Goal: Task Accomplishment & Management: Manage account settings

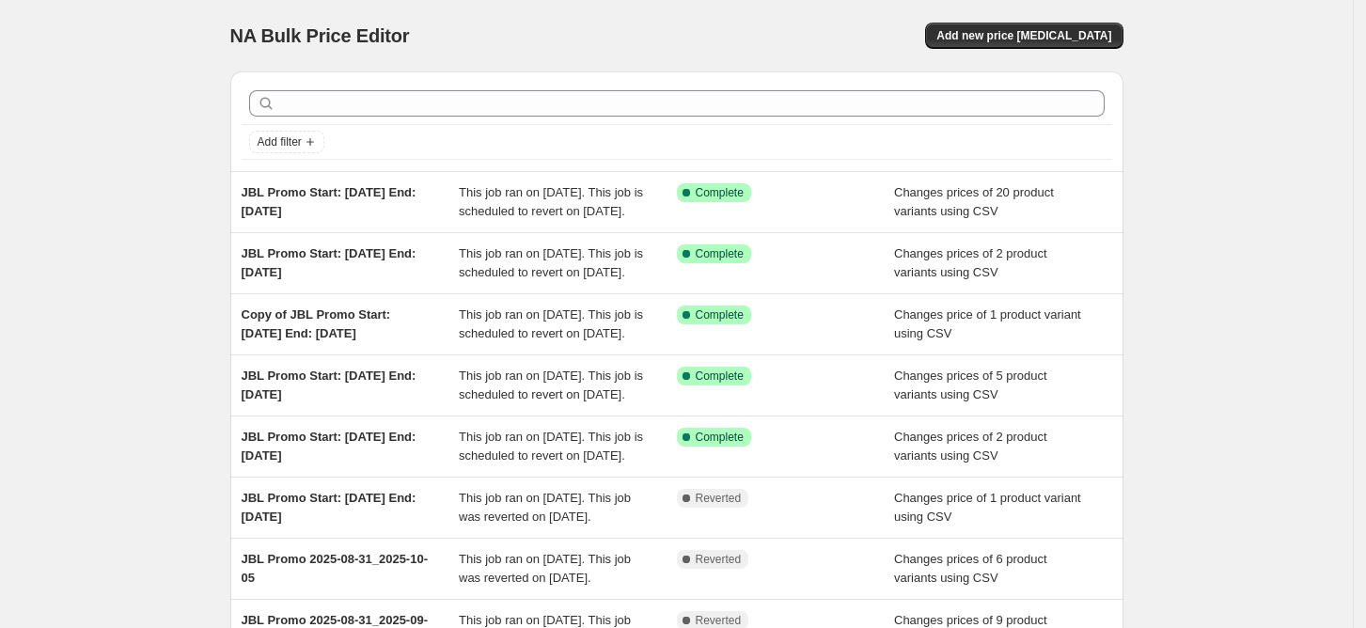
click at [1025, 19] on div "NA Bulk Price Editor. This page is ready NA Bulk Price Editor Add new price [ME…" at bounding box center [676, 35] width 893 height 71
click at [1018, 36] on span "Add new price [MEDICAL_DATA]" at bounding box center [1023, 35] width 175 height 15
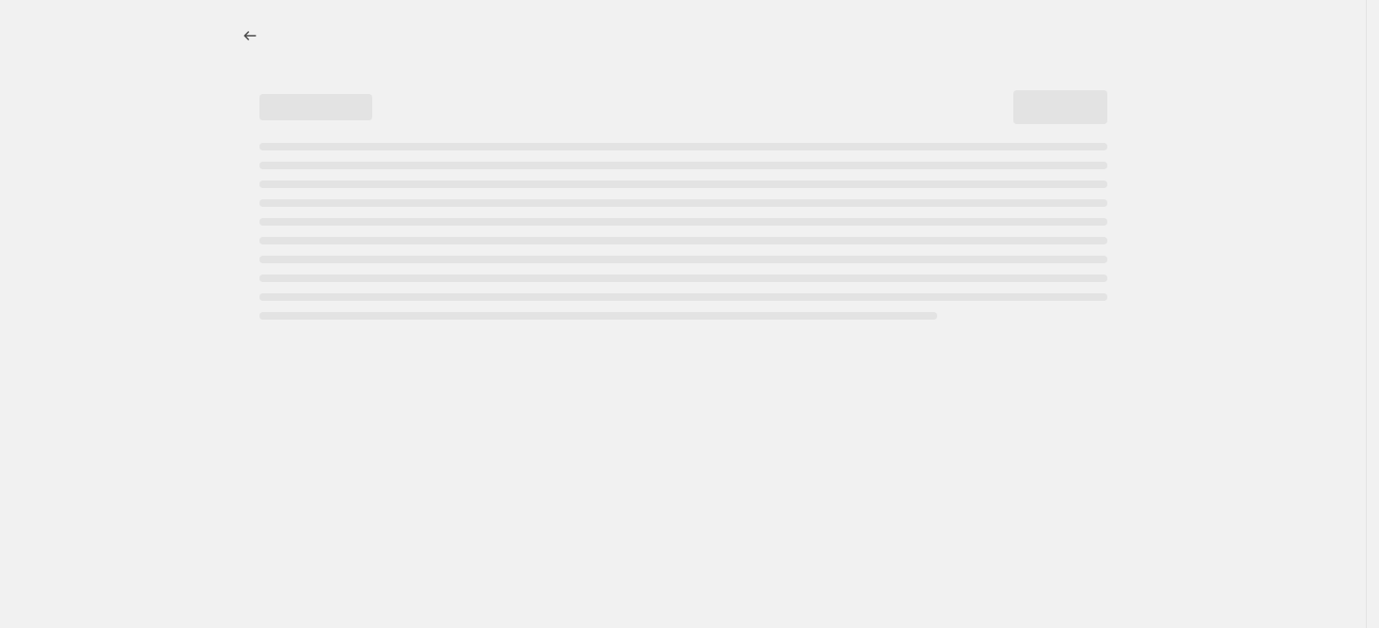
select select "percentage"
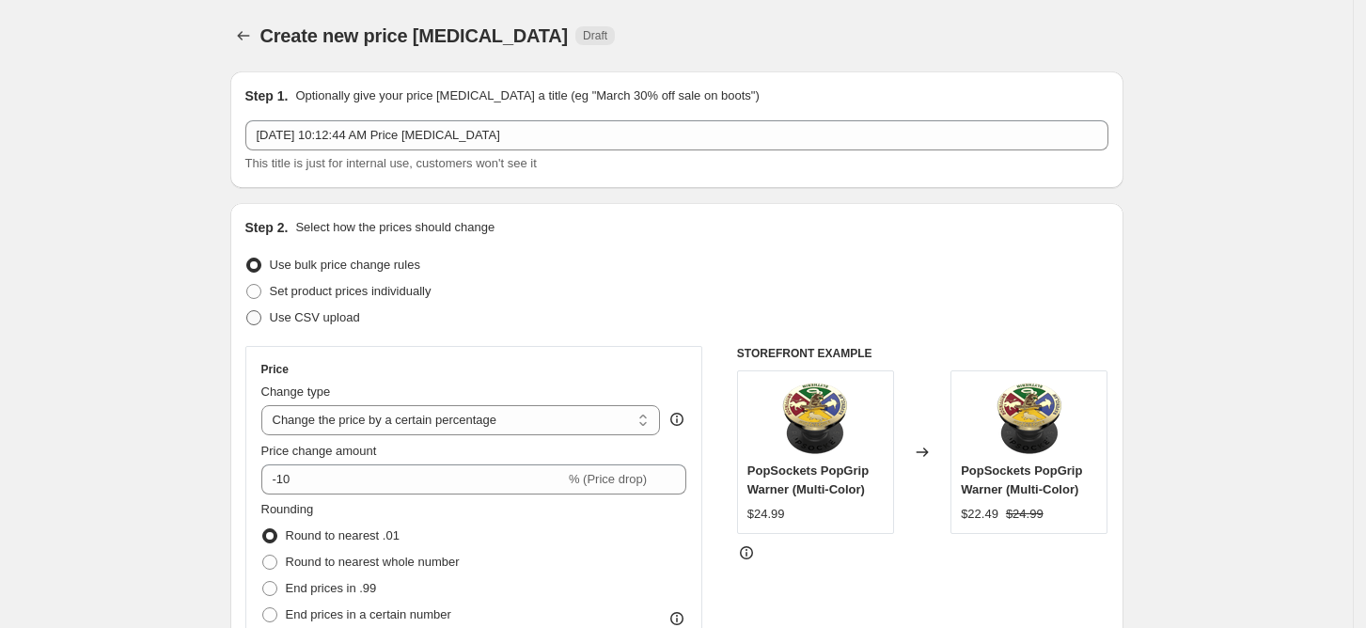
click at [346, 313] on span "Use CSV upload" at bounding box center [315, 317] width 90 height 14
click at [247, 311] on input "Use CSV upload" at bounding box center [246, 310] width 1 height 1
radio input "true"
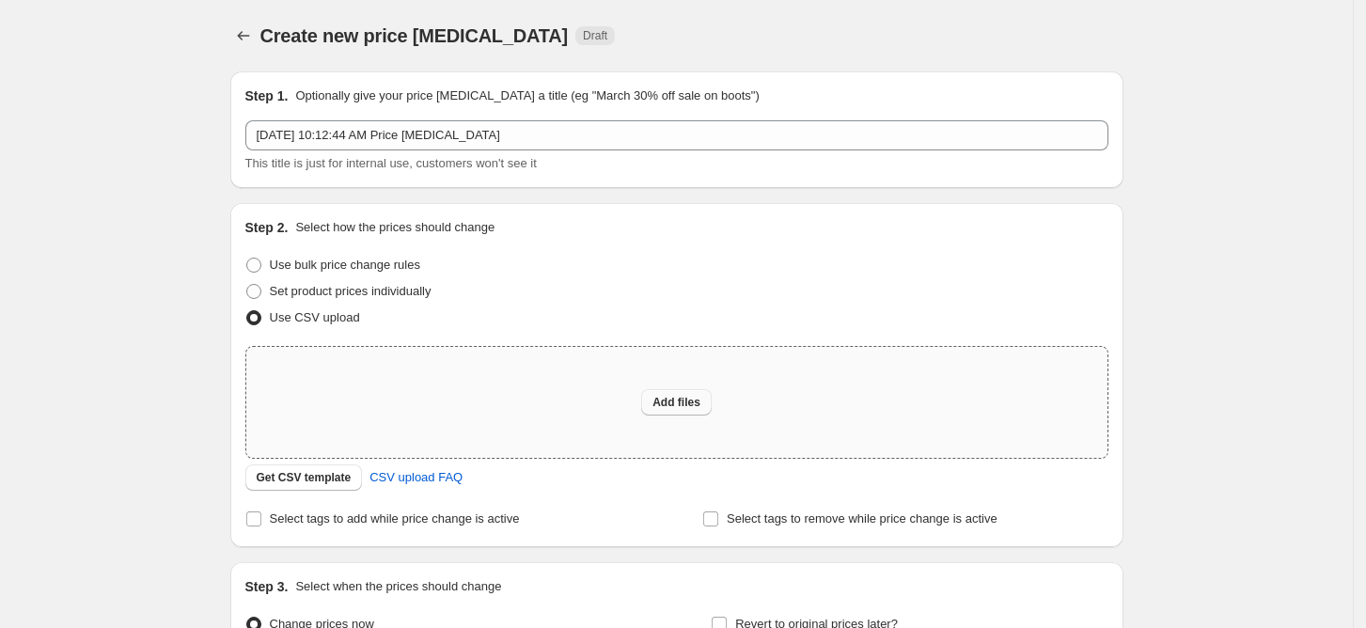
click at [687, 411] on button "Add files" at bounding box center [676, 402] width 71 height 26
click at [675, 396] on span "Add files" at bounding box center [676, 402] width 48 height 15
click at [253, 40] on icon "Price change jobs" at bounding box center [243, 35] width 19 height 19
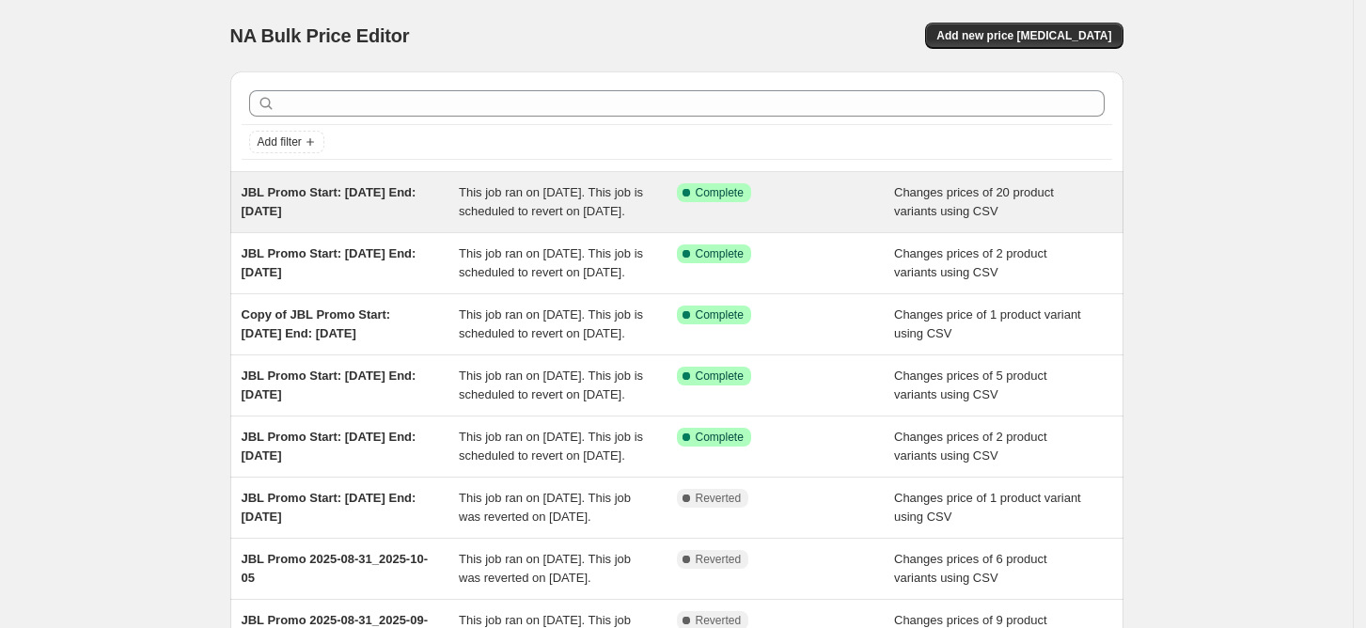
click at [394, 214] on div "JBL Promo Start: [DATE] End: [DATE]" at bounding box center [351, 202] width 218 height 38
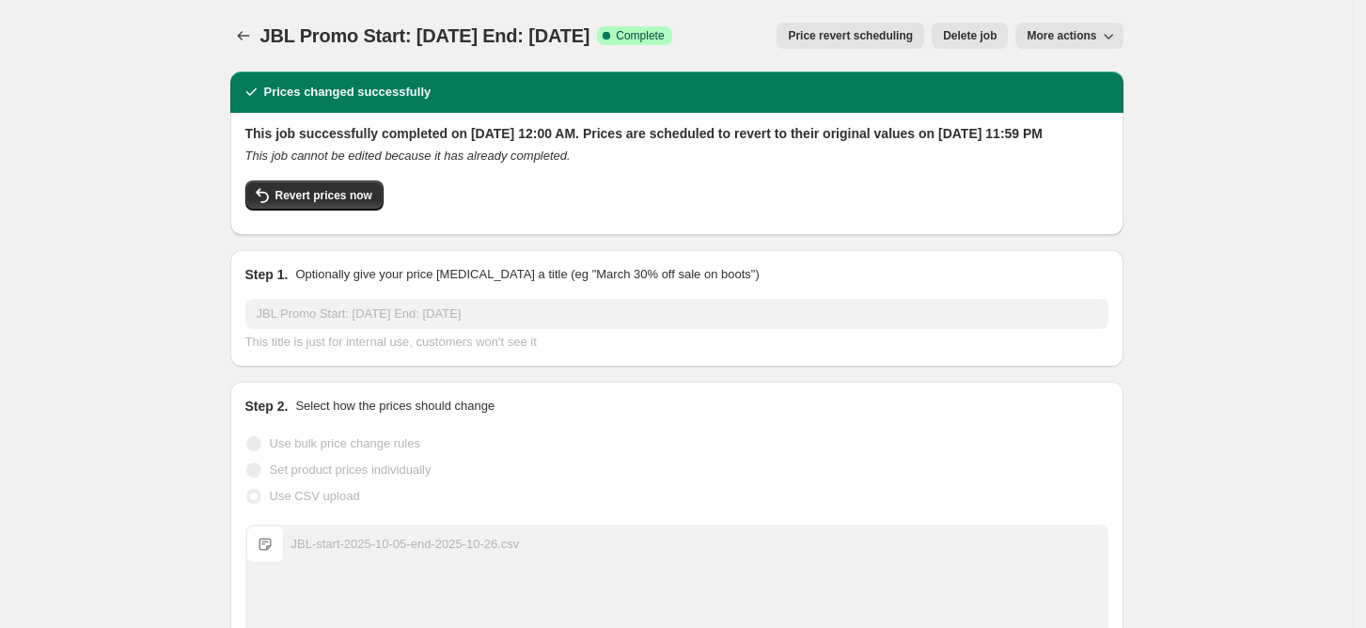
click at [1093, 42] on span "More actions" at bounding box center [1062, 35] width 70 height 15
click at [1111, 75] on span "Copy to new job" at bounding box center [1079, 75] width 87 height 14
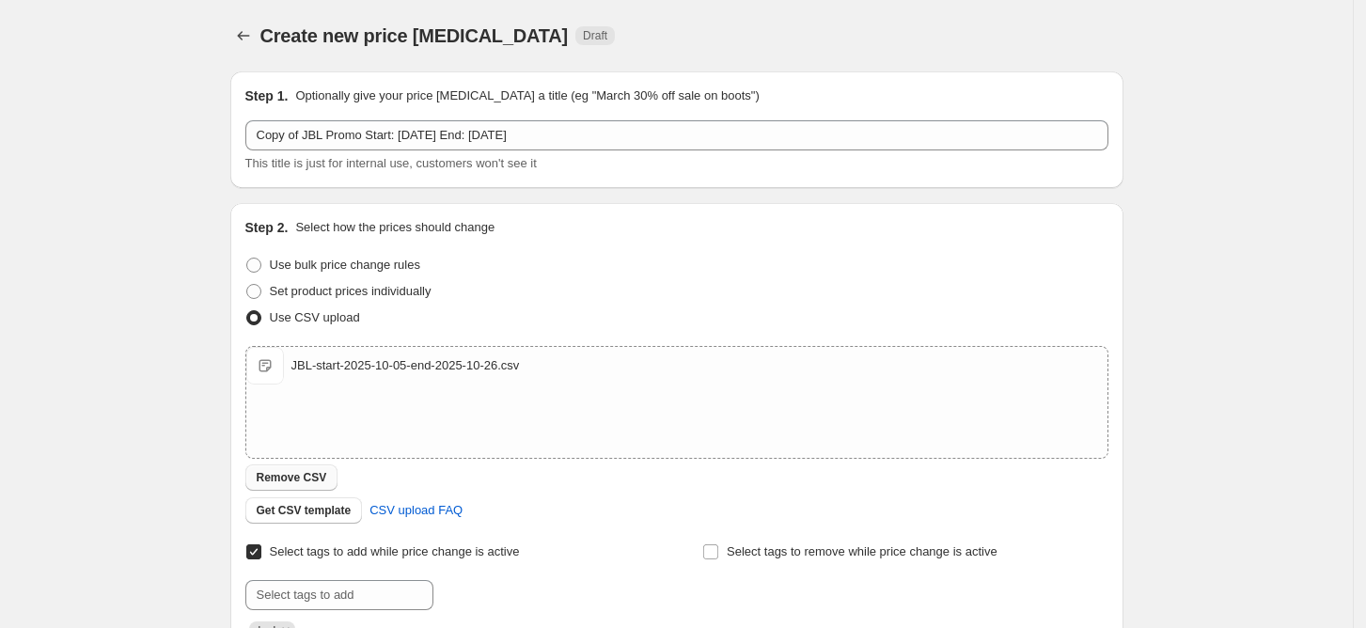
click at [303, 479] on span "Remove CSV" at bounding box center [292, 477] width 71 height 15
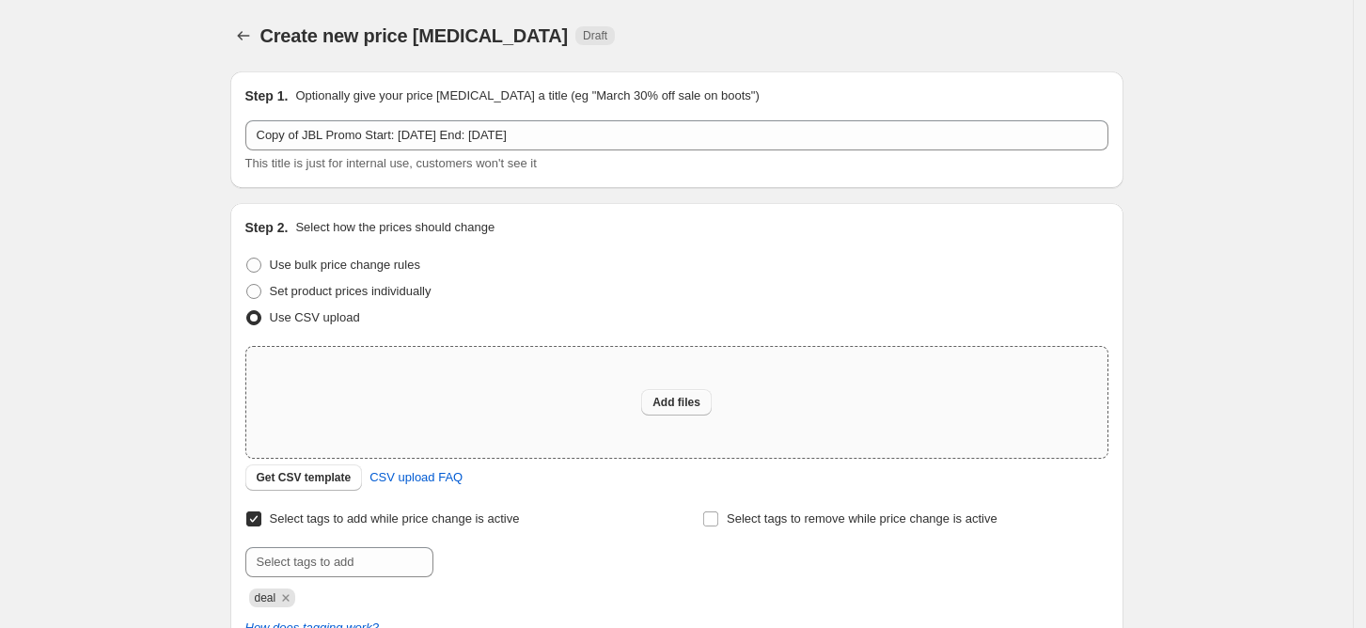
click at [692, 402] on span "Add files" at bounding box center [676, 402] width 48 height 15
type input "C:\fakepath\JBL-start-2025-10-19-end-2025-11-02.csv"
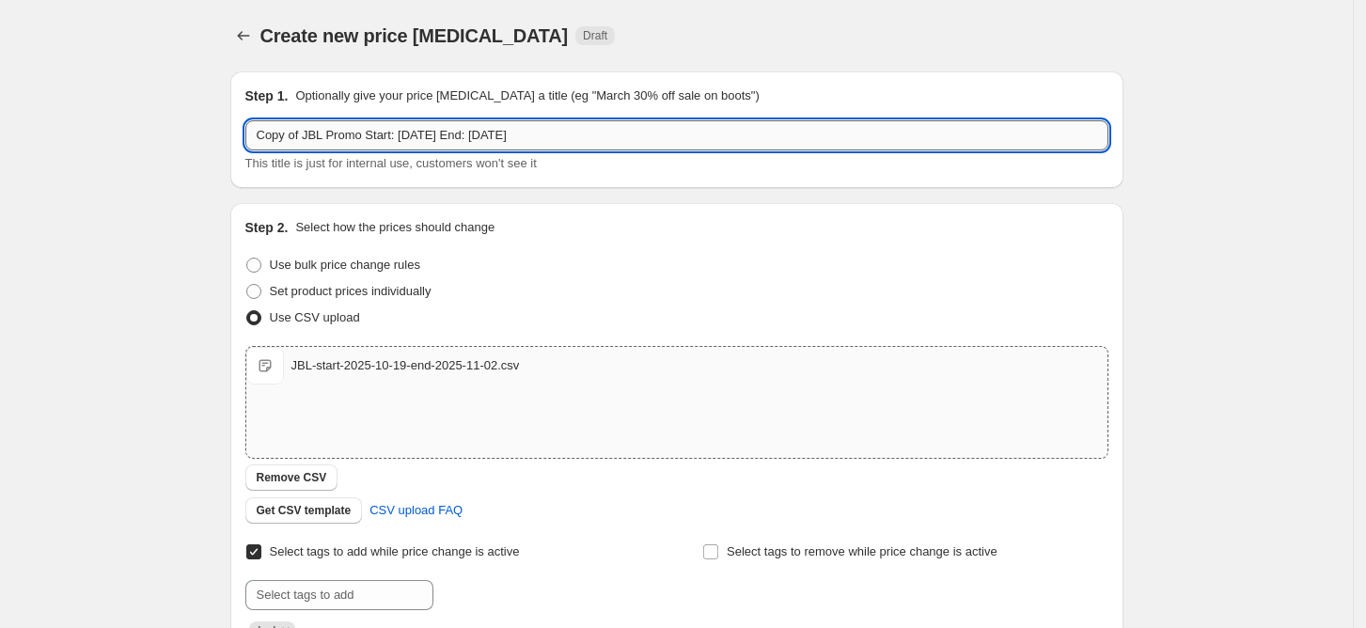
click at [462, 136] on input "Copy of JBL Promo Start: [DATE] End: [DATE]" at bounding box center [676, 135] width 863 height 30
type input "Copy of JBL Promo Start: [DATE] End: [DATE]"
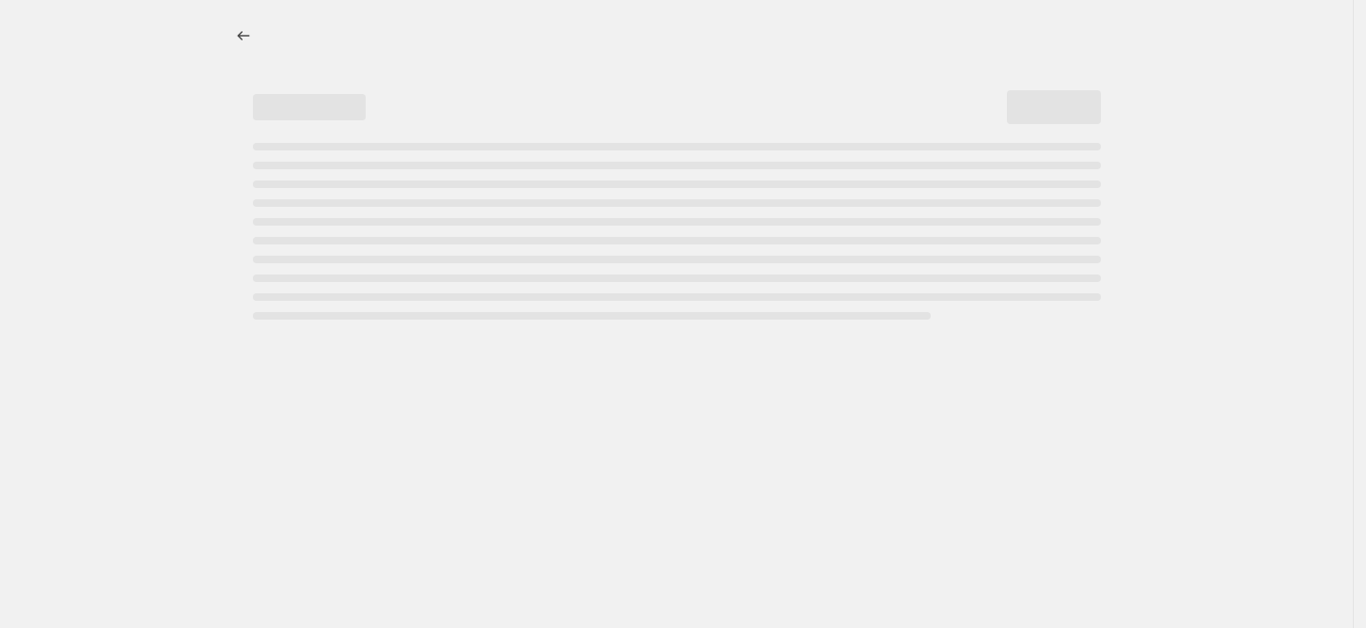
select select "percentage"
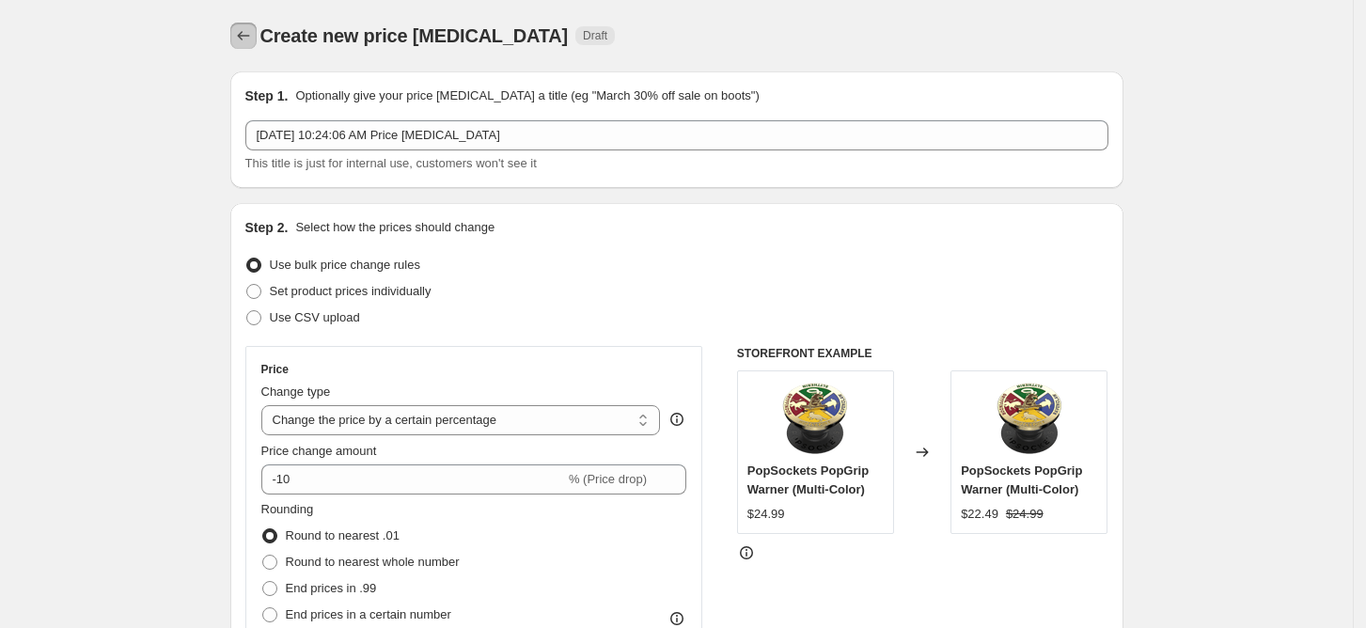
click at [249, 36] on icon "Price change jobs" at bounding box center [243, 35] width 12 height 9
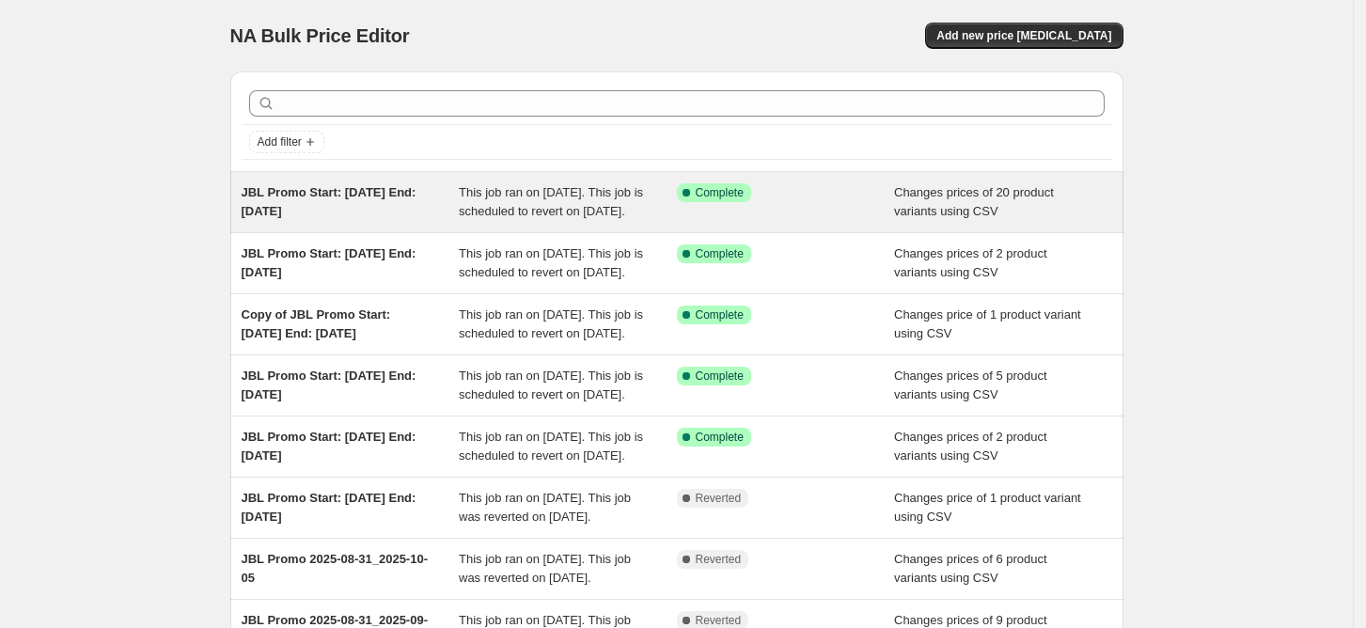
click at [993, 212] on span "Changes prices of 20 product variants using CSV" at bounding box center [974, 201] width 160 height 33
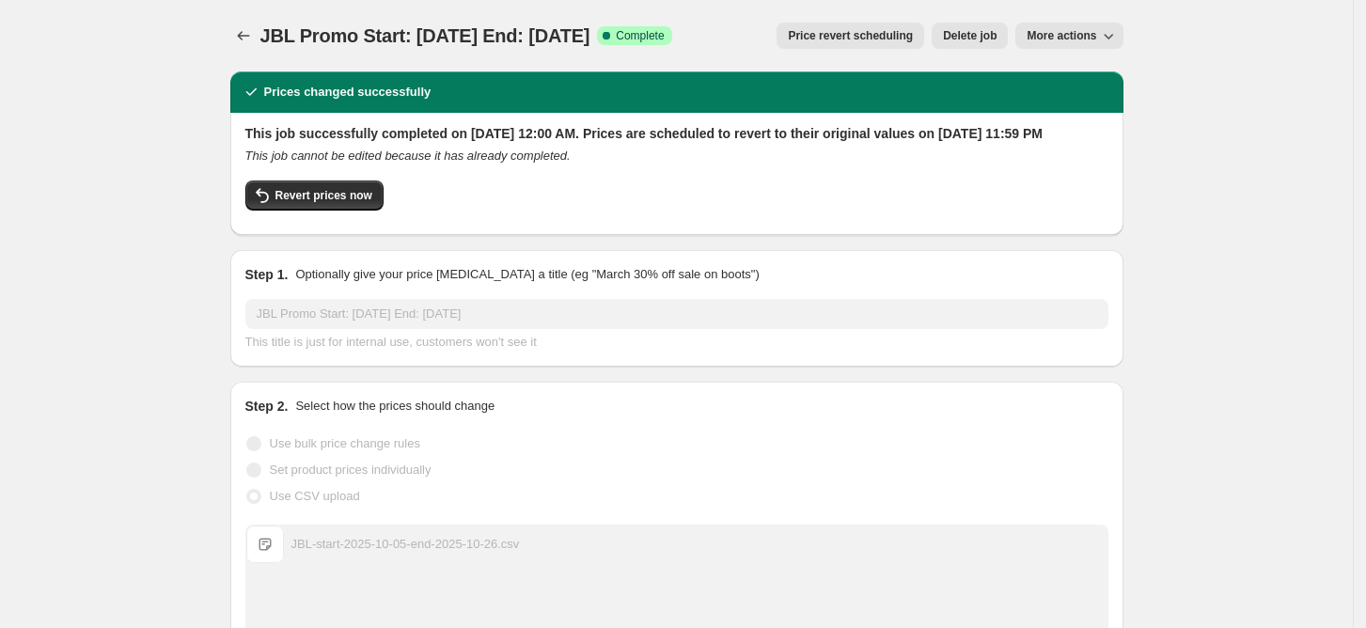
click at [1070, 35] on span "More actions" at bounding box center [1062, 35] width 70 height 15
click at [1069, 78] on span "Copy to new job" at bounding box center [1079, 75] width 87 height 14
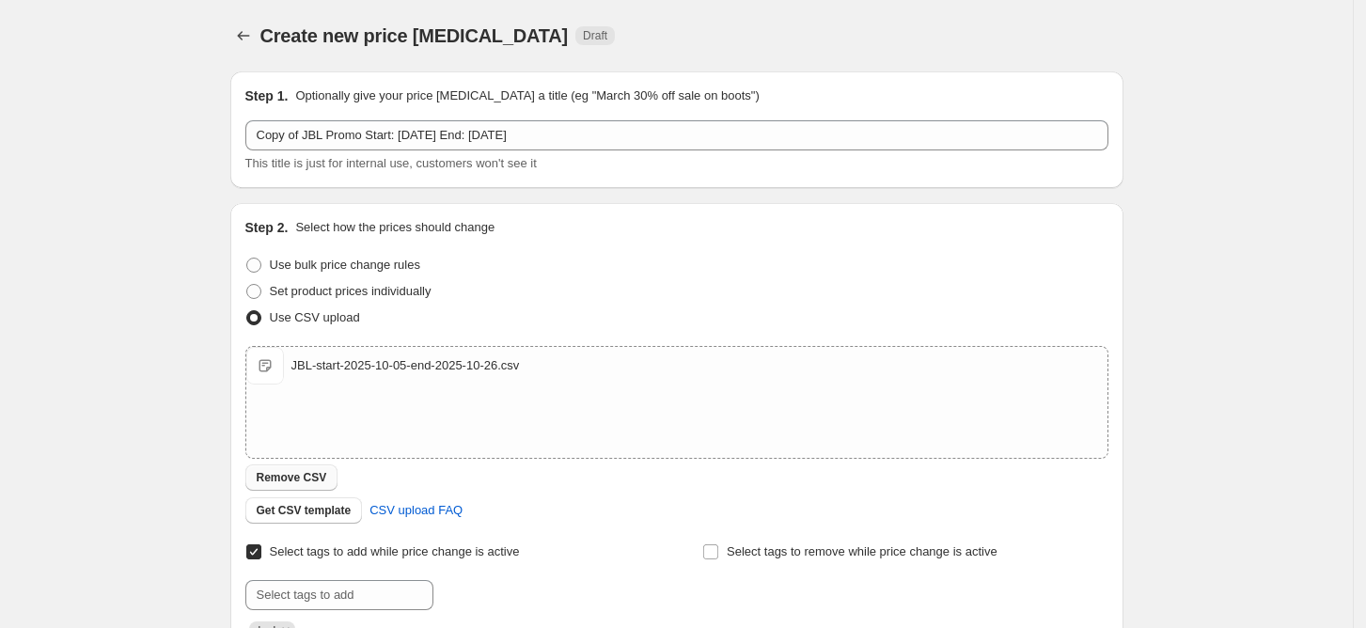
click at [312, 477] on span "Remove CSV" at bounding box center [292, 477] width 71 height 15
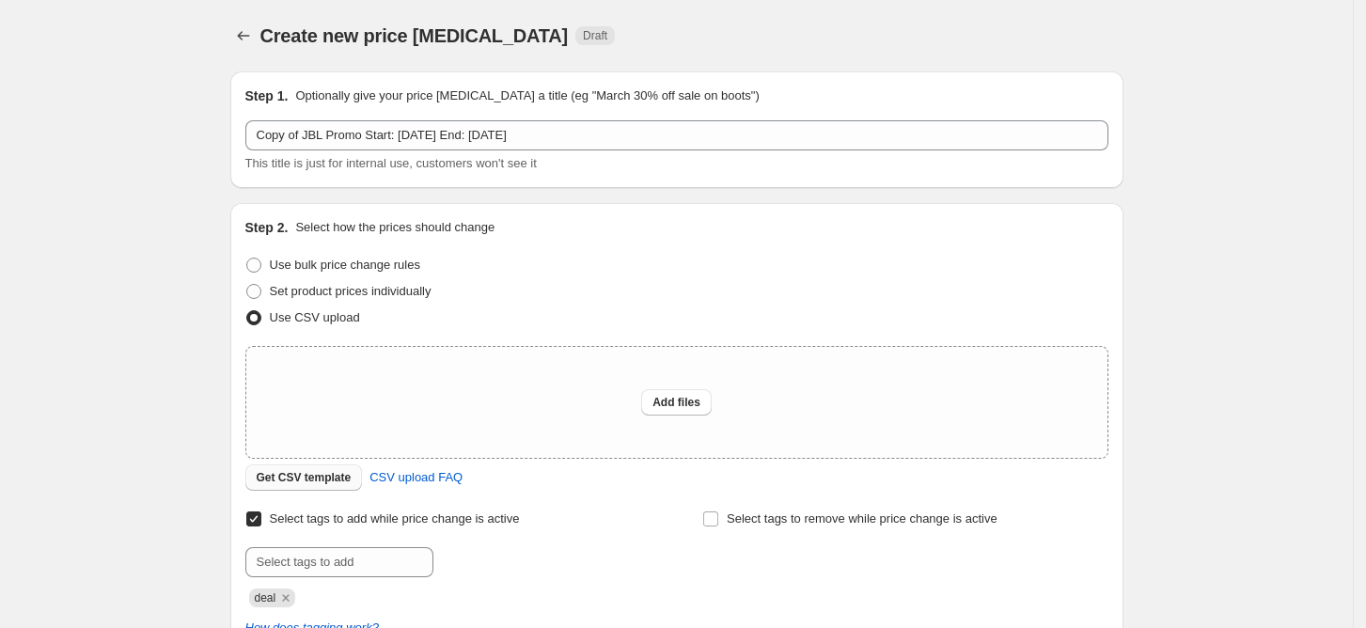
click at [323, 471] on span "Get CSV template" at bounding box center [304, 477] width 95 height 15
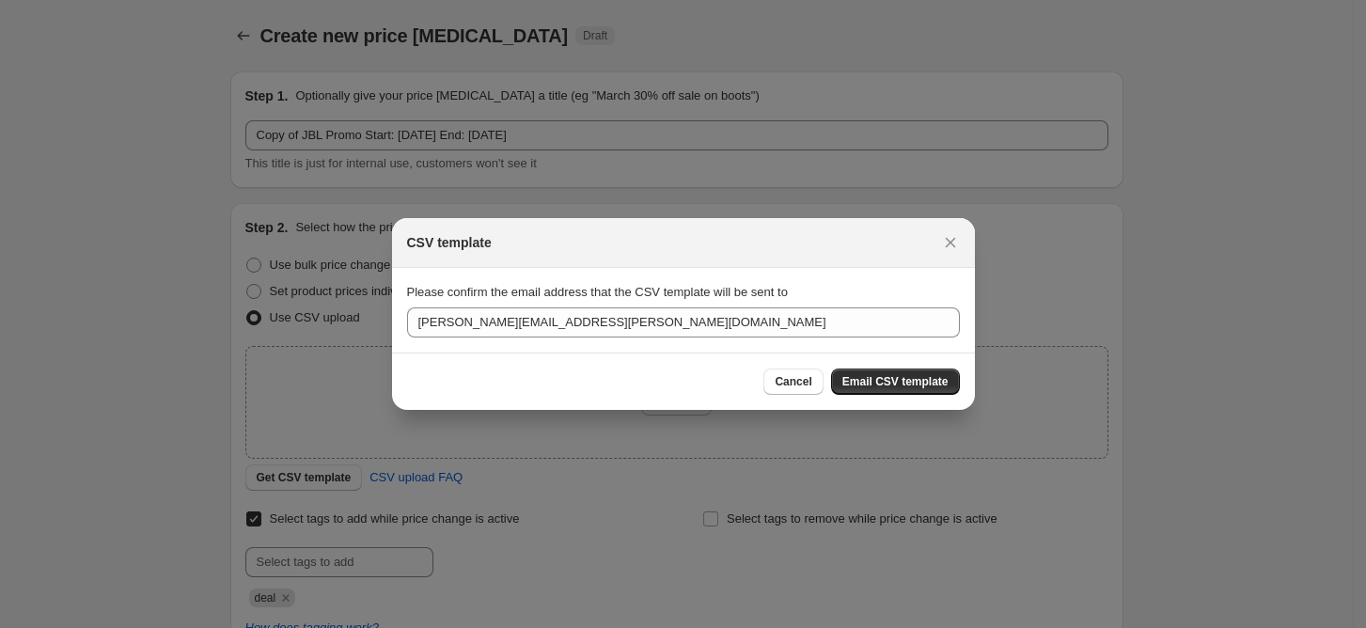
click at [288, 434] on div at bounding box center [683, 314] width 1366 height 628
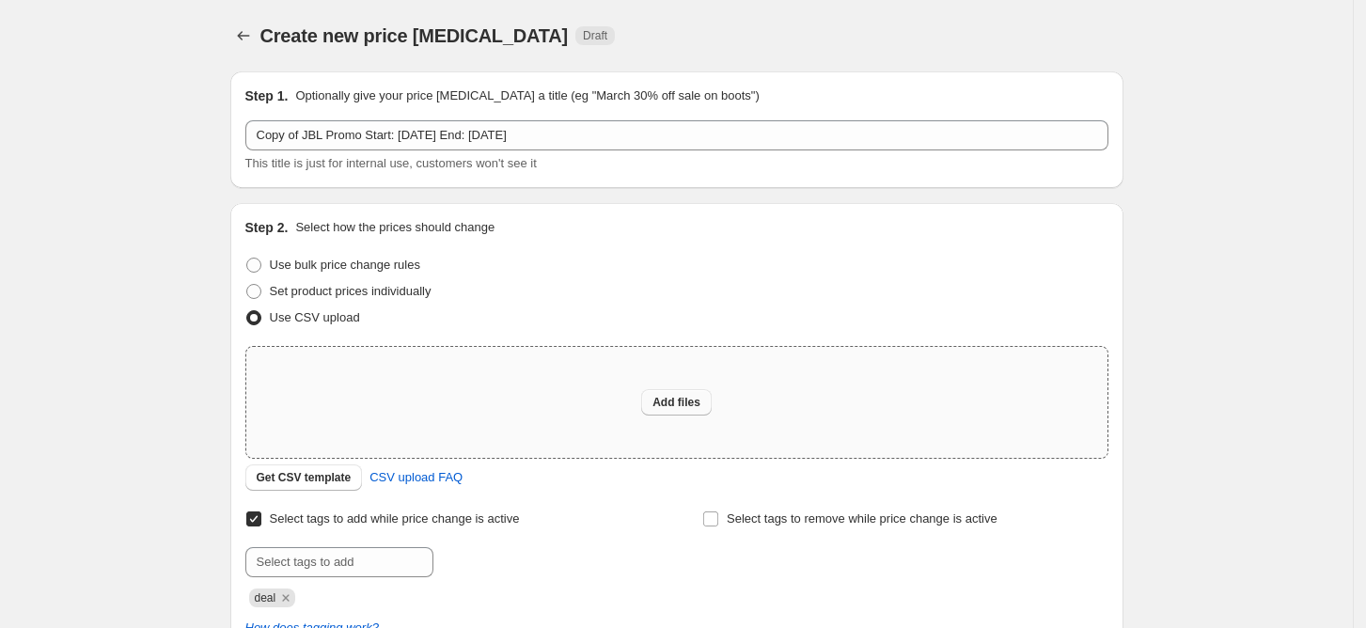
click at [687, 394] on button "Add files" at bounding box center [676, 402] width 71 height 26
type input "C:\fakepath\JBL-start-2025-10-19-end-2025-11-02.csv"
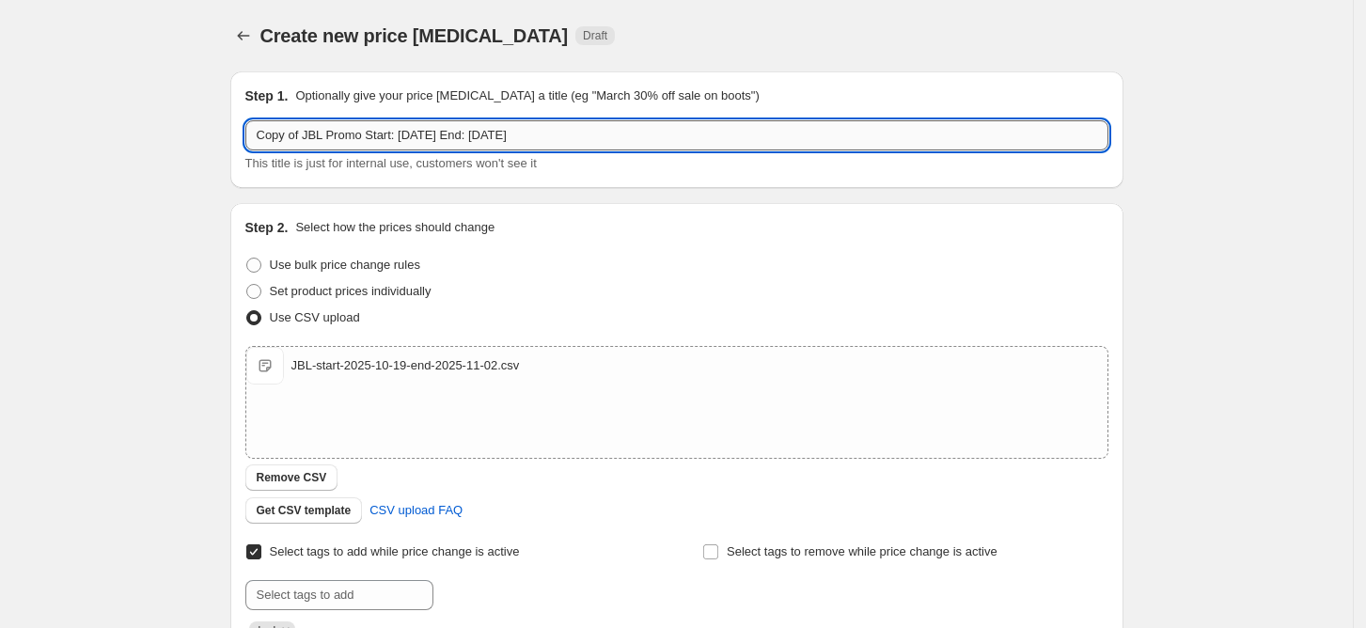
click at [459, 138] on input "Copy of JBL Promo Start: [DATE] End: [DATE]" at bounding box center [676, 135] width 863 height 30
click at [551, 141] on input "Copy of JBL Promo Start: [DATE] End: [DATE]" at bounding box center [676, 135] width 863 height 30
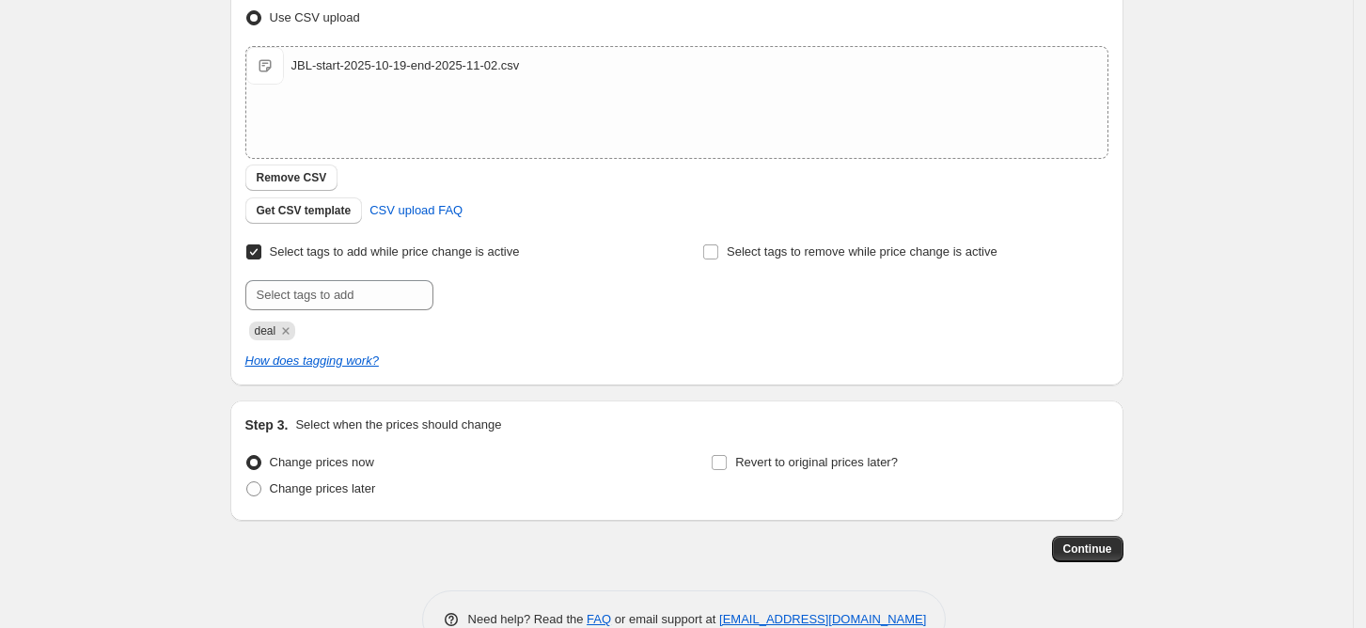
scroll to position [347, 0]
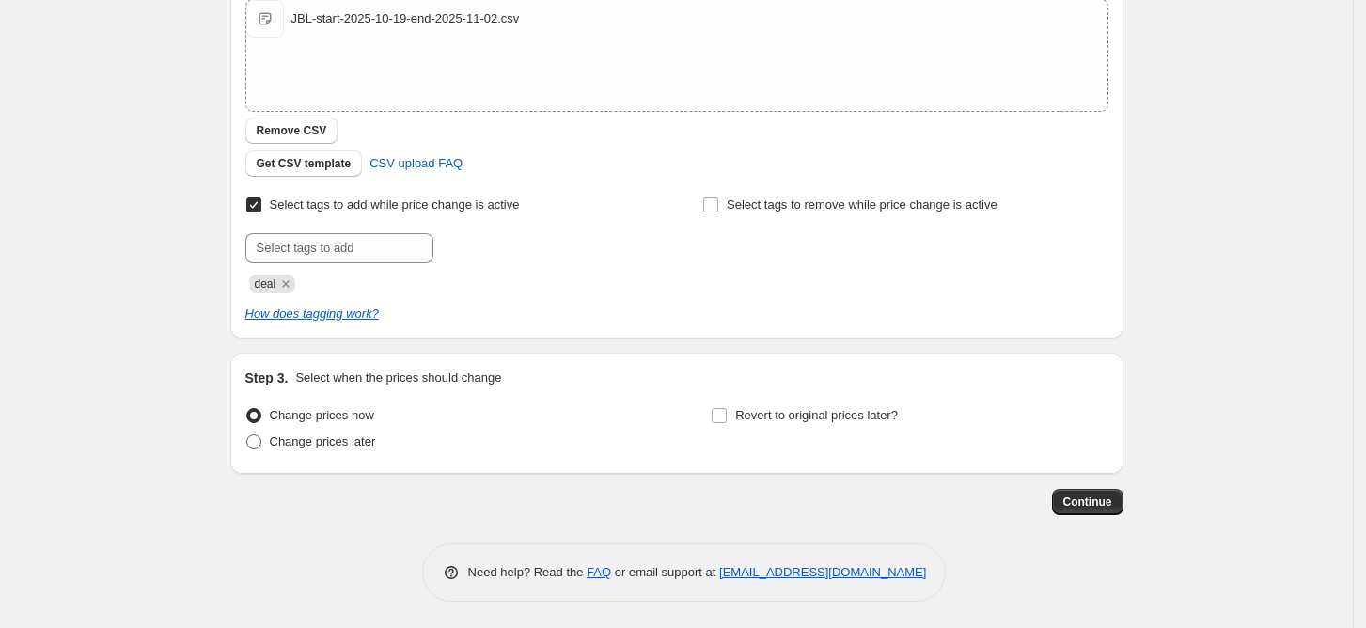
type input "Copy of JBL Promo Start: [DATE] End: [DATE]"
click at [339, 438] on span "Change prices later" at bounding box center [323, 441] width 106 height 14
click at [247, 435] on input "Change prices later" at bounding box center [246, 434] width 1 height 1
radio input "true"
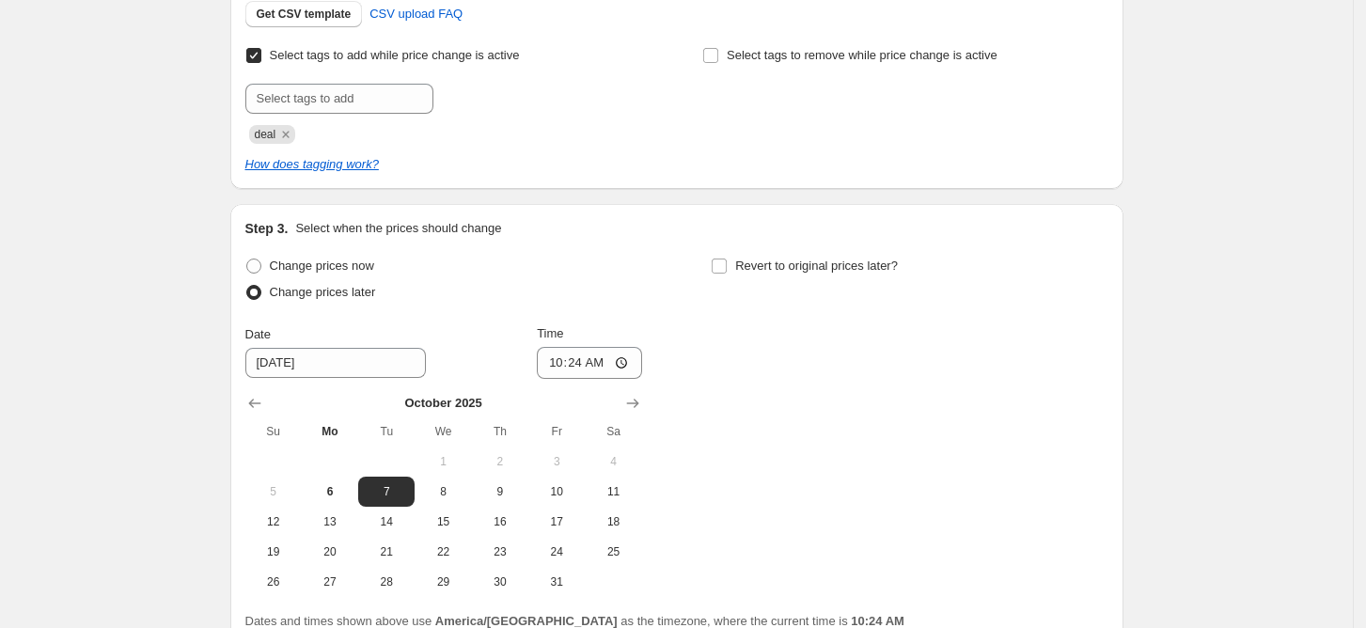
scroll to position [626, 0]
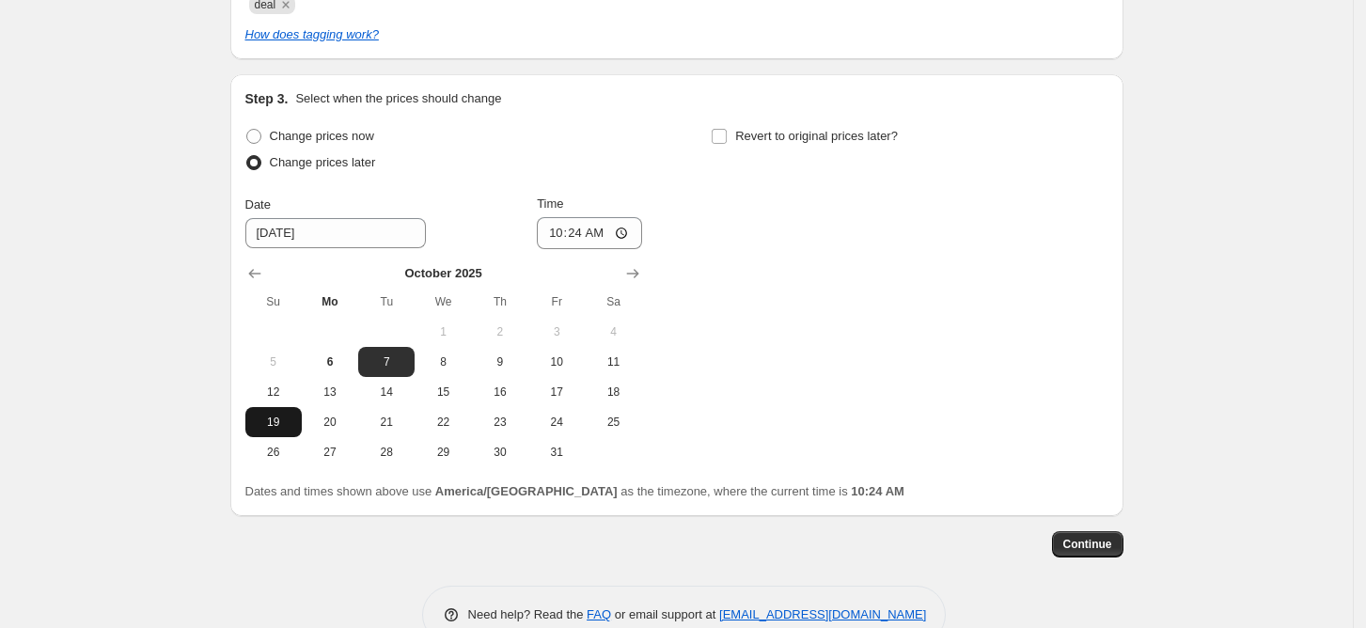
click at [284, 425] on span "19" at bounding box center [273, 422] width 41 height 15
type input "10/19/2025"
click at [566, 236] on input "10:24" at bounding box center [589, 233] width 105 height 32
type input "00:00"
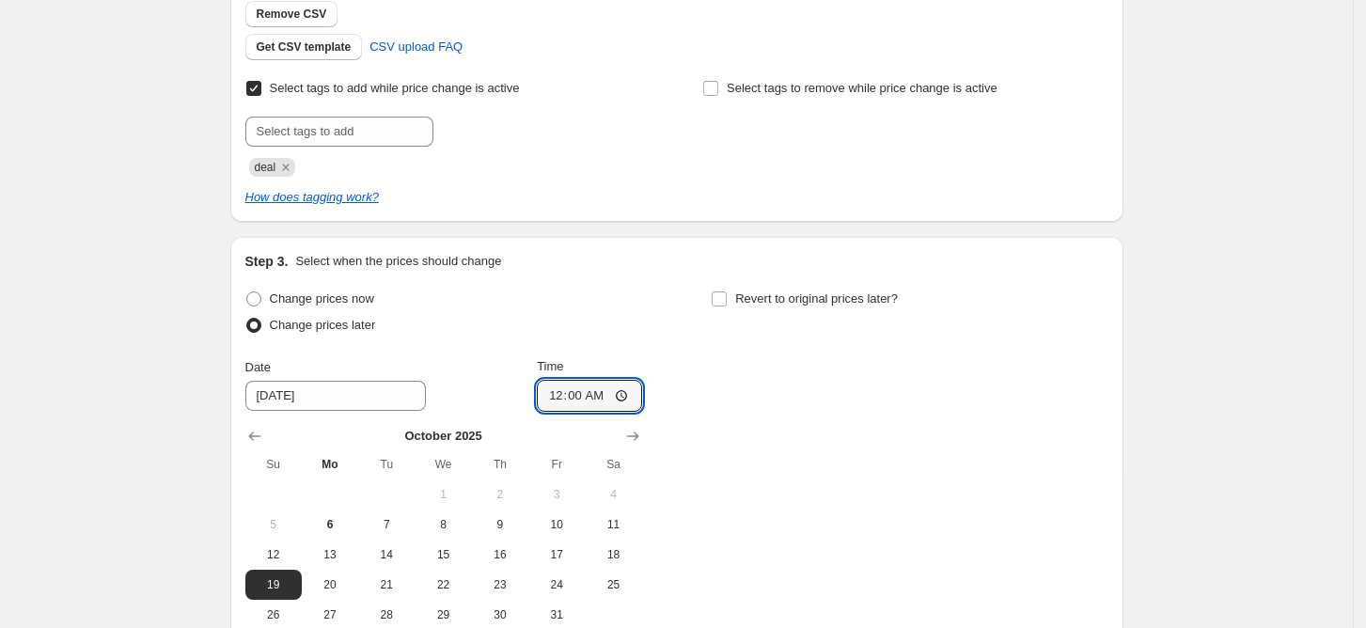
scroll to position [501, 0]
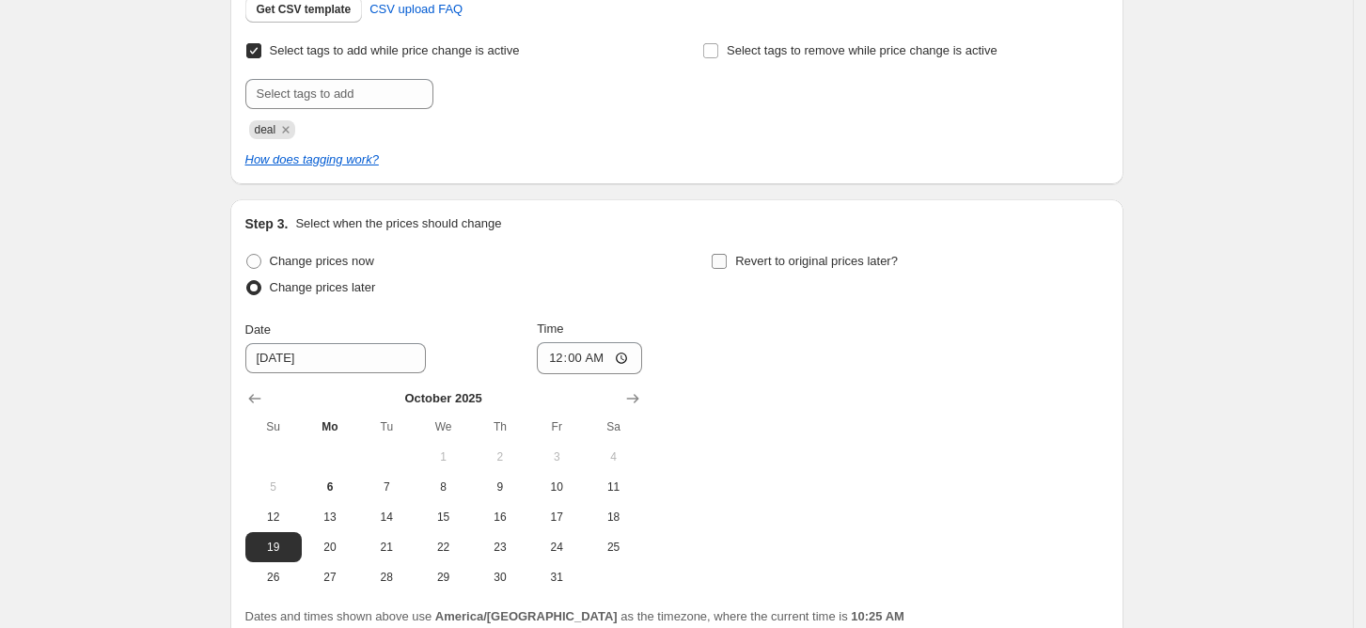
click at [724, 261] on input "Revert to original prices later?" at bounding box center [719, 261] width 15 height 15
checkbox input "true"
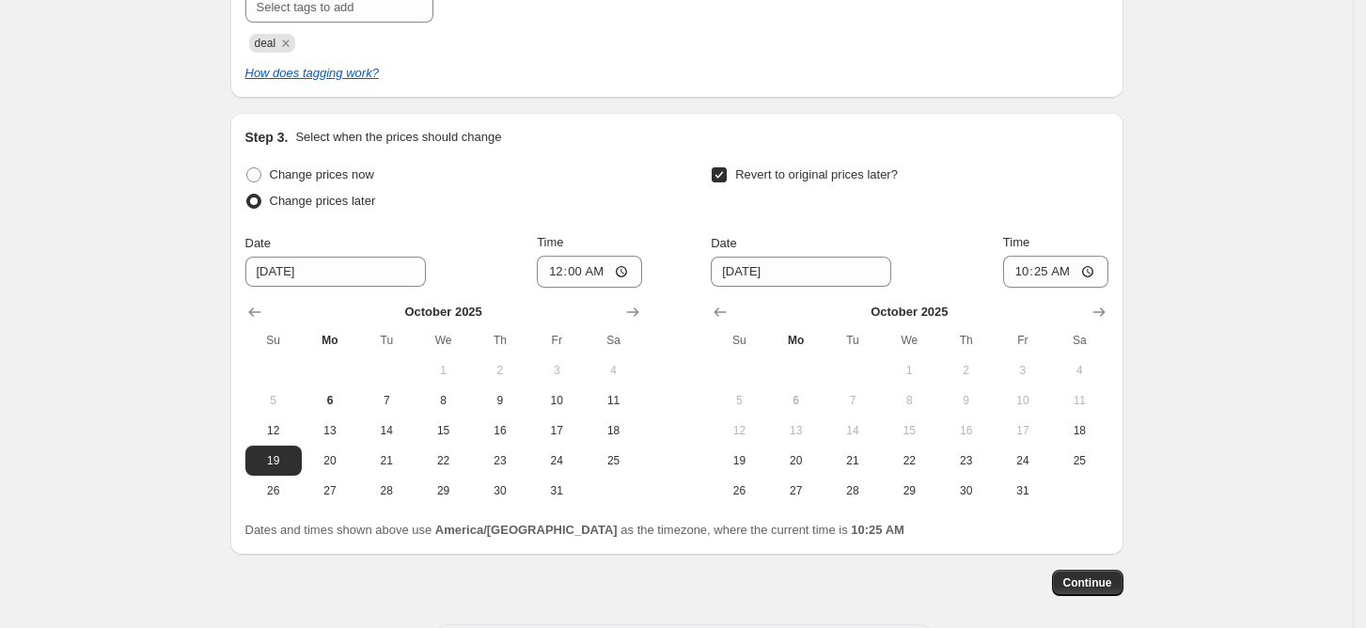
scroll to position [626, 0]
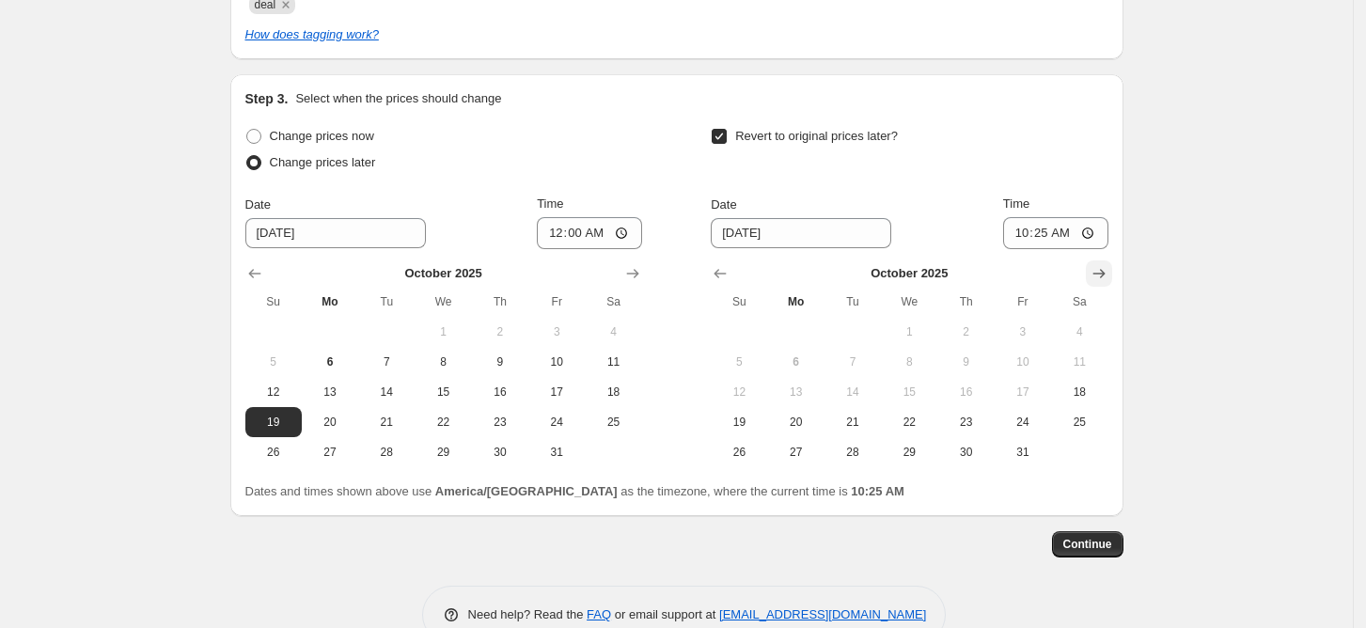
click at [1105, 273] on icon "Show next month, November 2025" at bounding box center [1098, 273] width 12 height 9
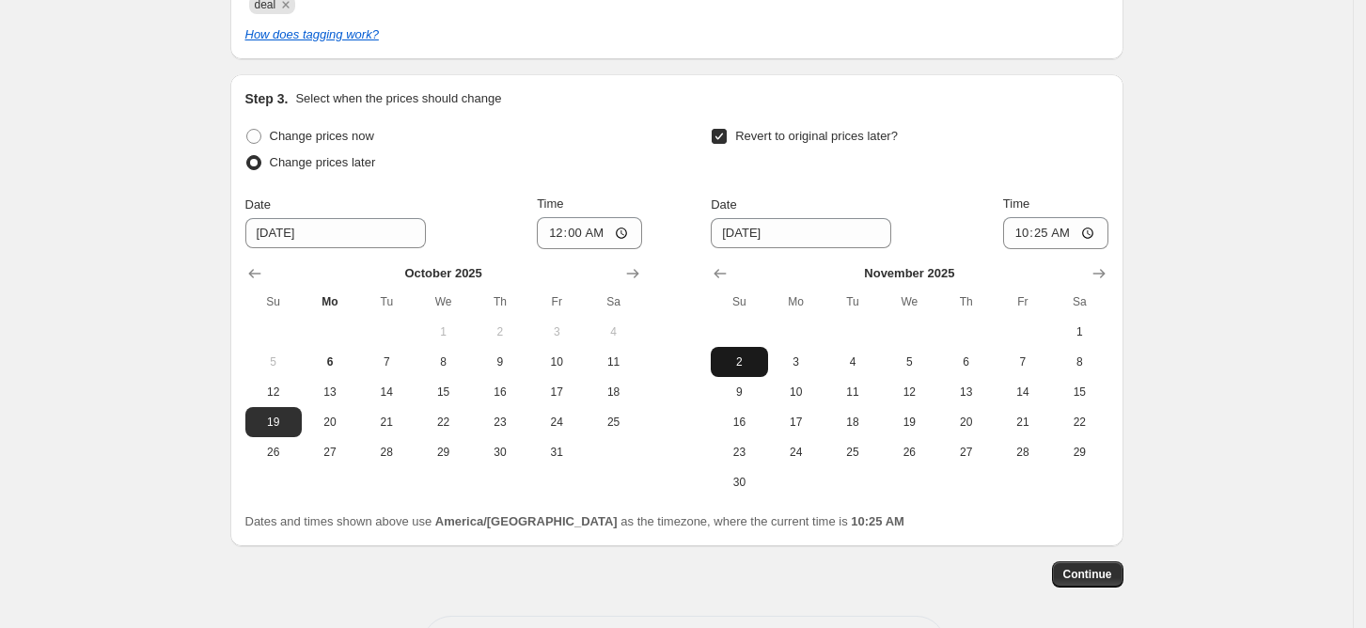
click at [756, 359] on span "2" at bounding box center [738, 361] width 41 height 15
click at [1090, 321] on button "1" at bounding box center [1079, 332] width 56 height 30
type input "11/1/2025"
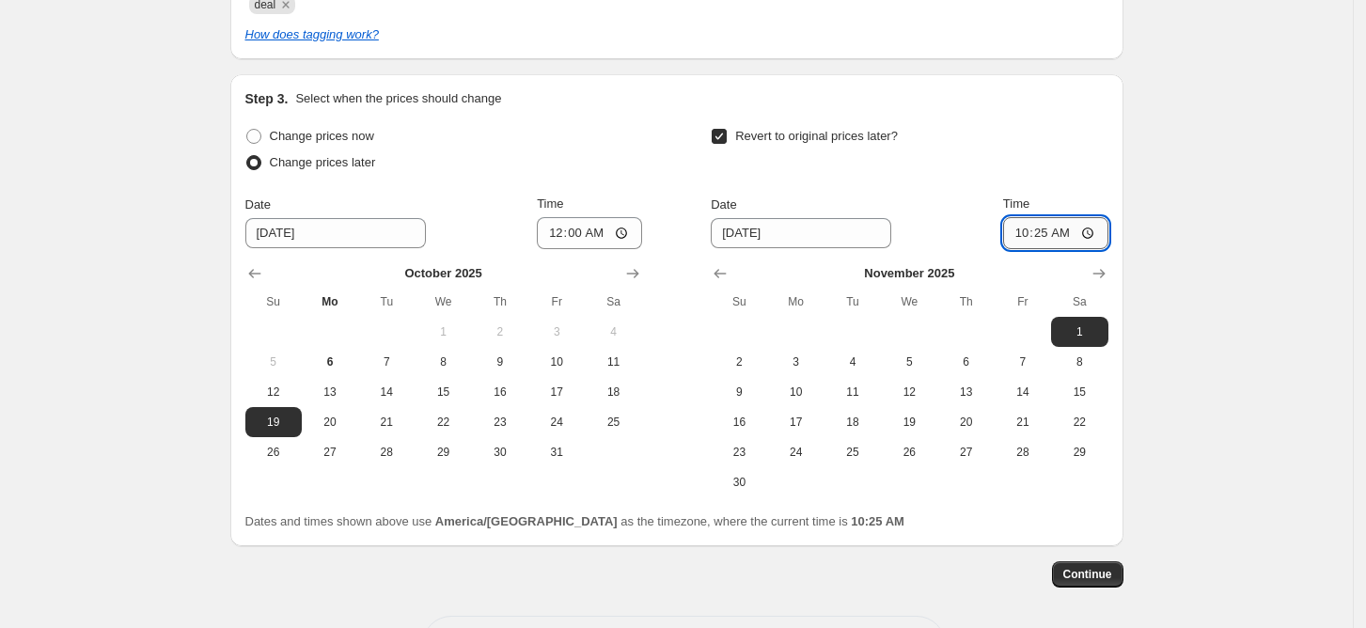
click at [1021, 237] on input "10:25" at bounding box center [1055, 233] width 105 height 32
type input "23:59"
click at [1167, 294] on div "Create new price change job. This page is ready Create new price change job Dra…" at bounding box center [676, 38] width 1353 height 1328
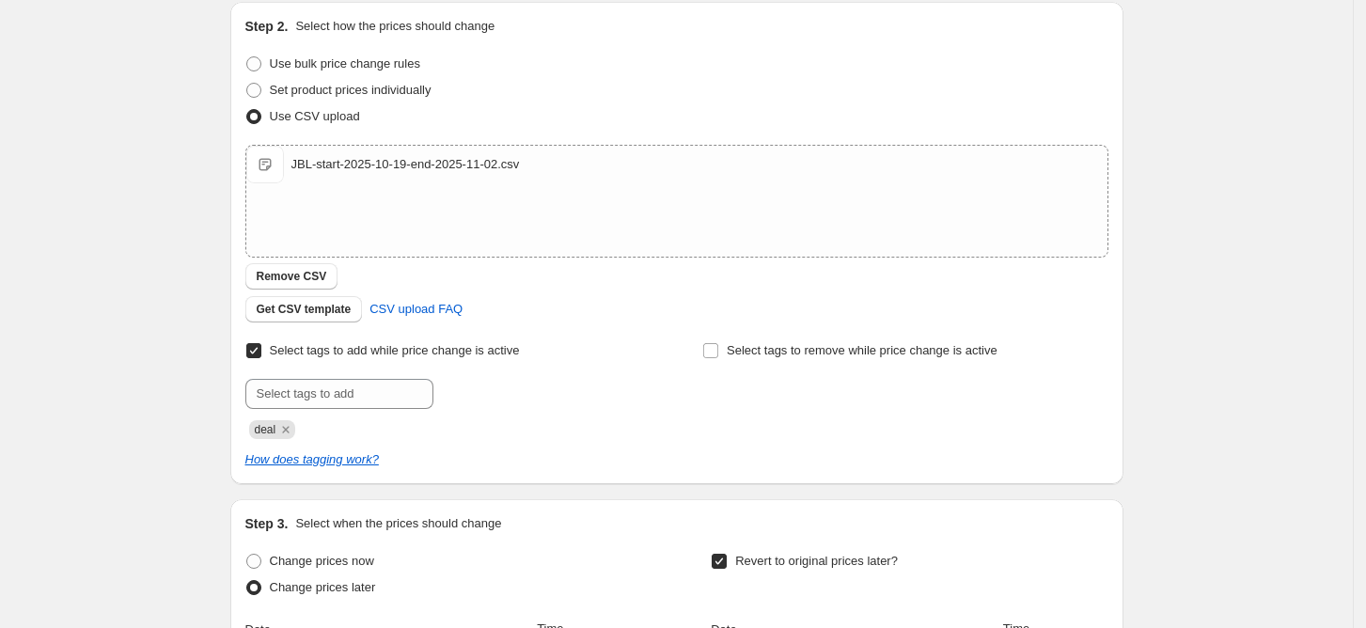
scroll to position [125, 0]
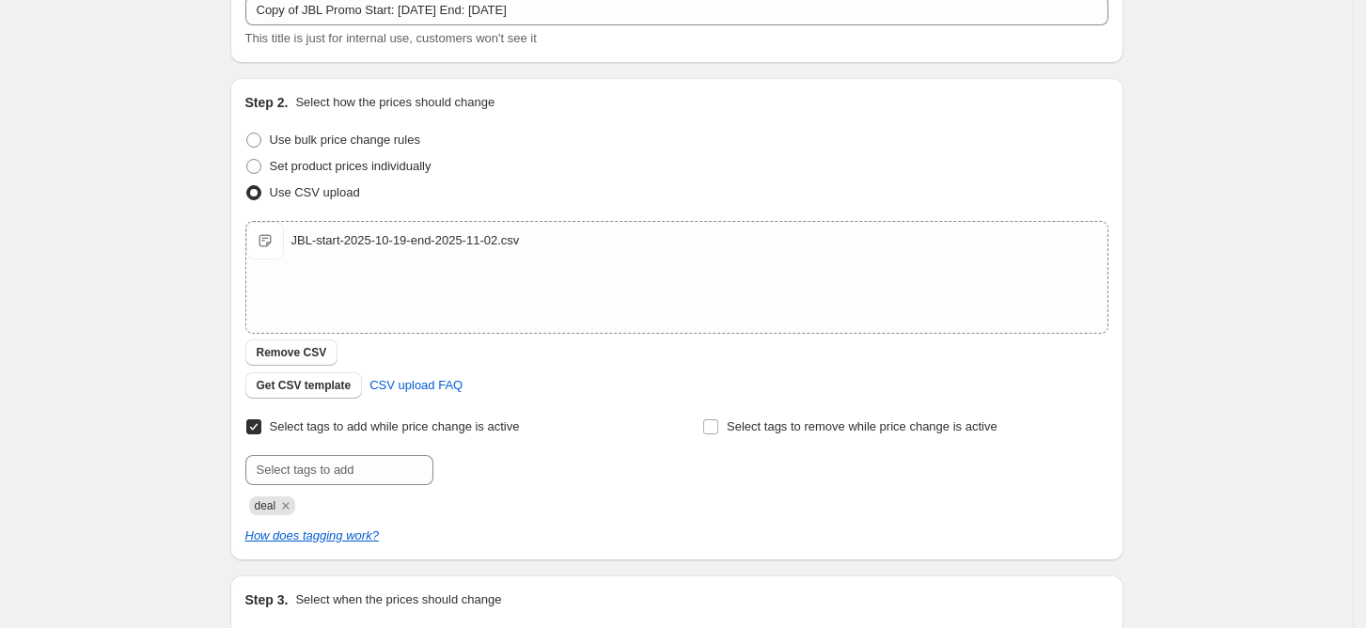
click at [1331, 256] on div "Create new price change job. This page is ready Create new price change job Dra…" at bounding box center [676, 539] width 1353 height 1328
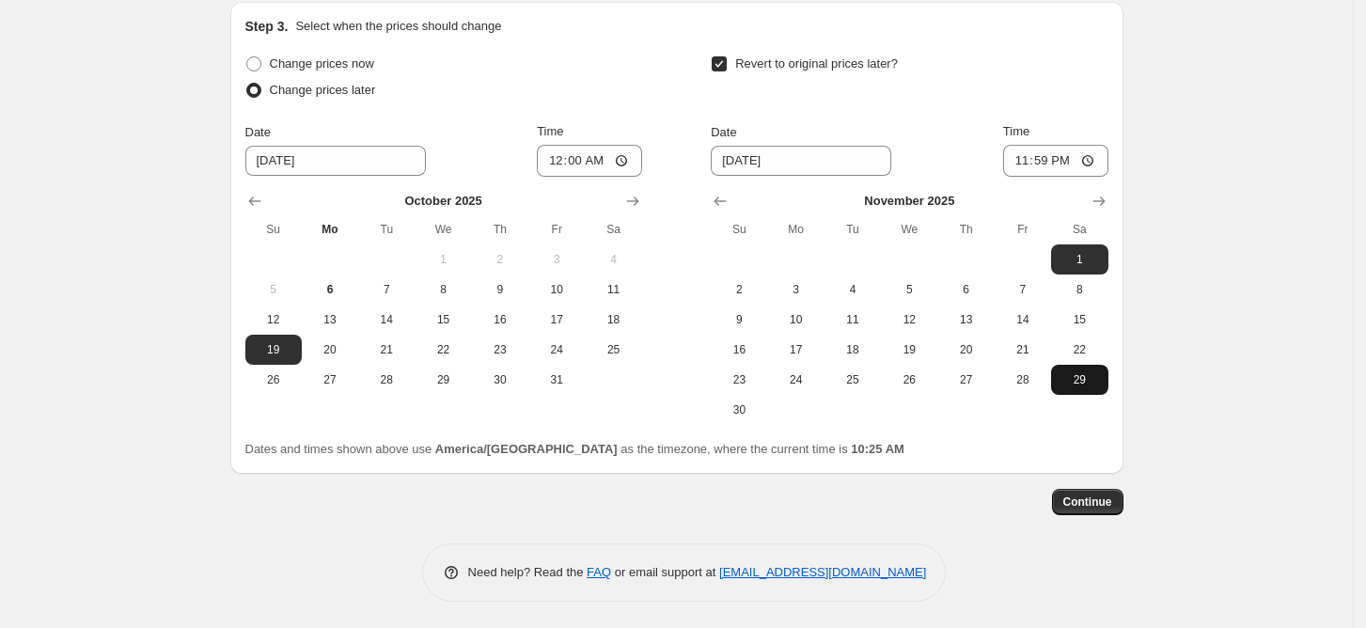
scroll to position [699, 0]
click at [1110, 500] on span "Continue" at bounding box center [1087, 501] width 49 height 15
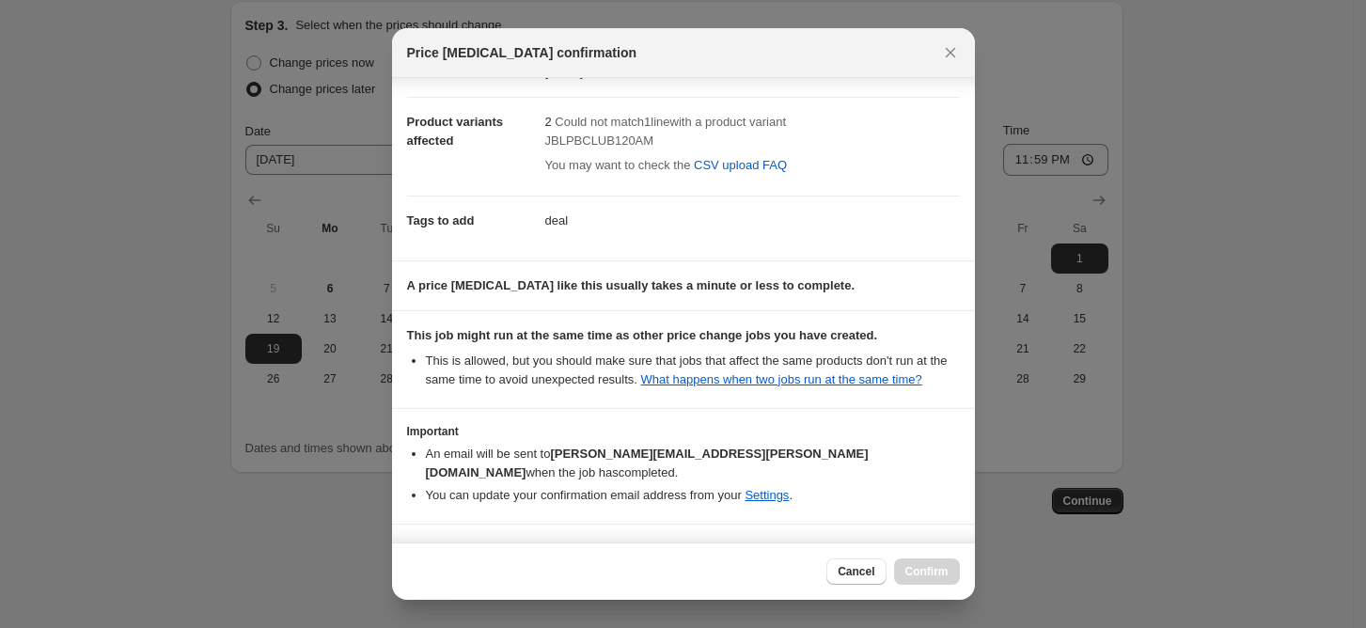
scroll to position [119, 0]
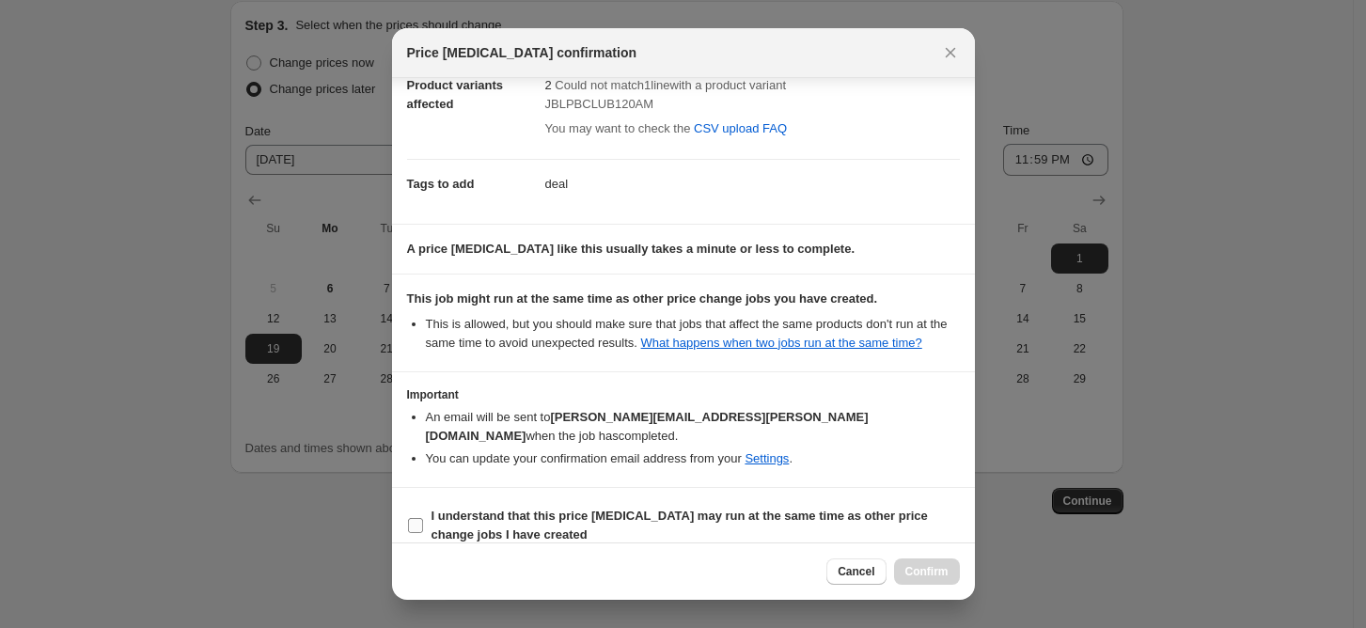
click at [479, 509] on b "I understand that this price change job may run at the same time as other price…" at bounding box center [680, 525] width 496 height 33
click at [423, 518] on input "I understand that this price change job may run at the same time as other price…" at bounding box center [415, 525] width 15 height 15
checkbox input "true"
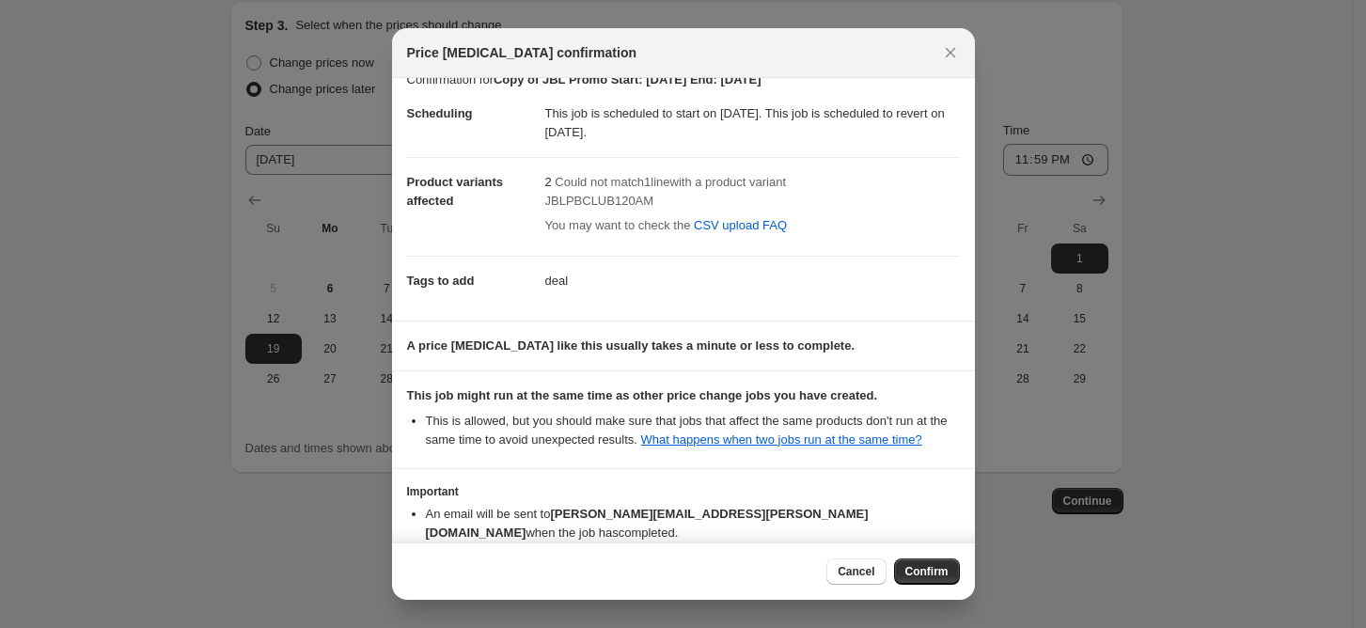
scroll to position [0, 0]
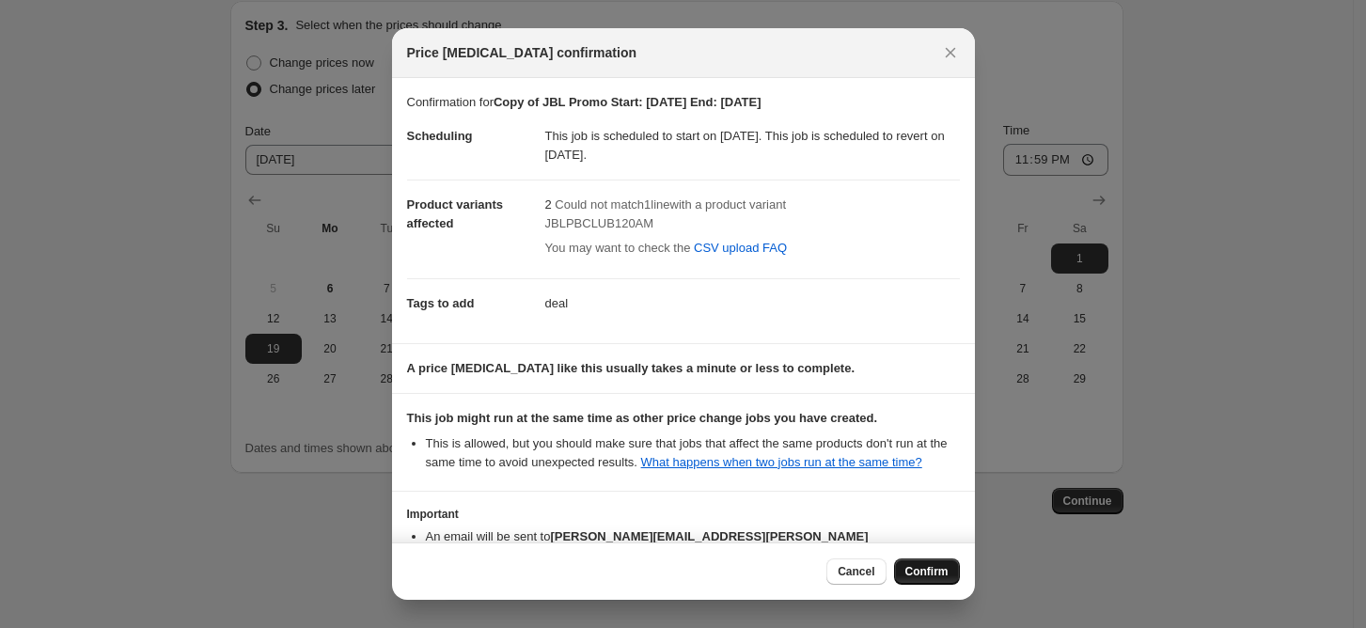
click at [935, 569] on span "Confirm" at bounding box center [926, 571] width 43 height 15
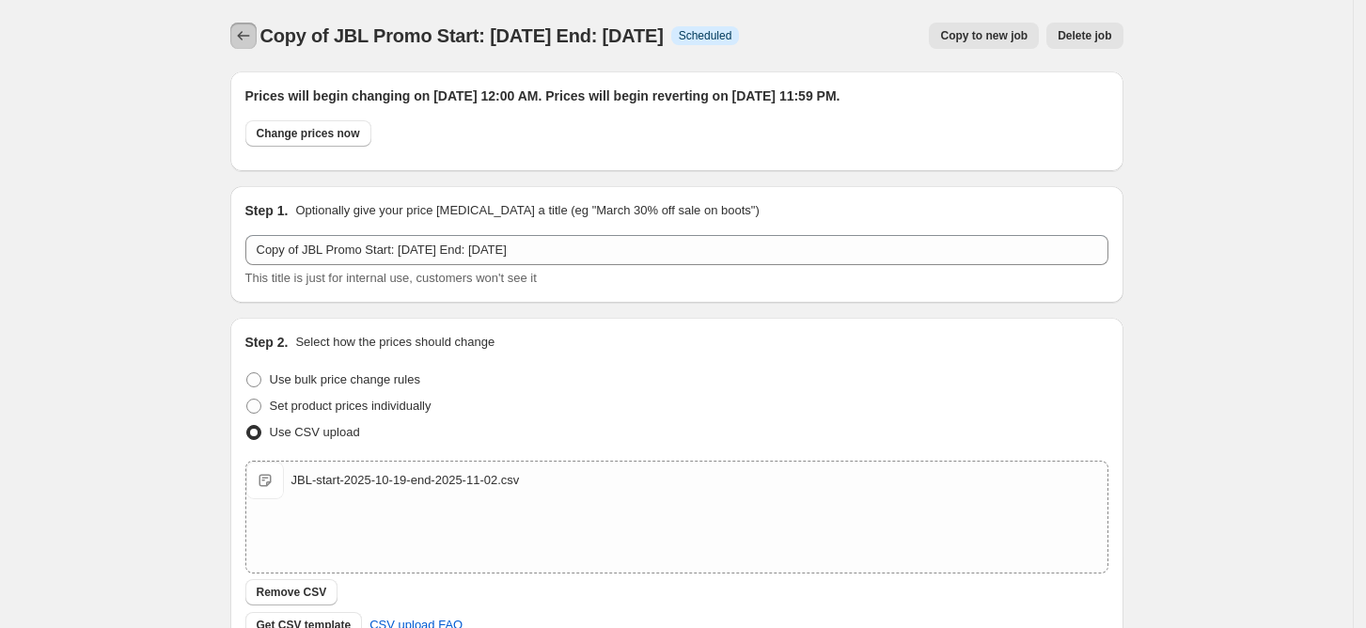
click at [253, 33] on icon "Price change jobs" at bounding box center [243, 35] width 19 height 19
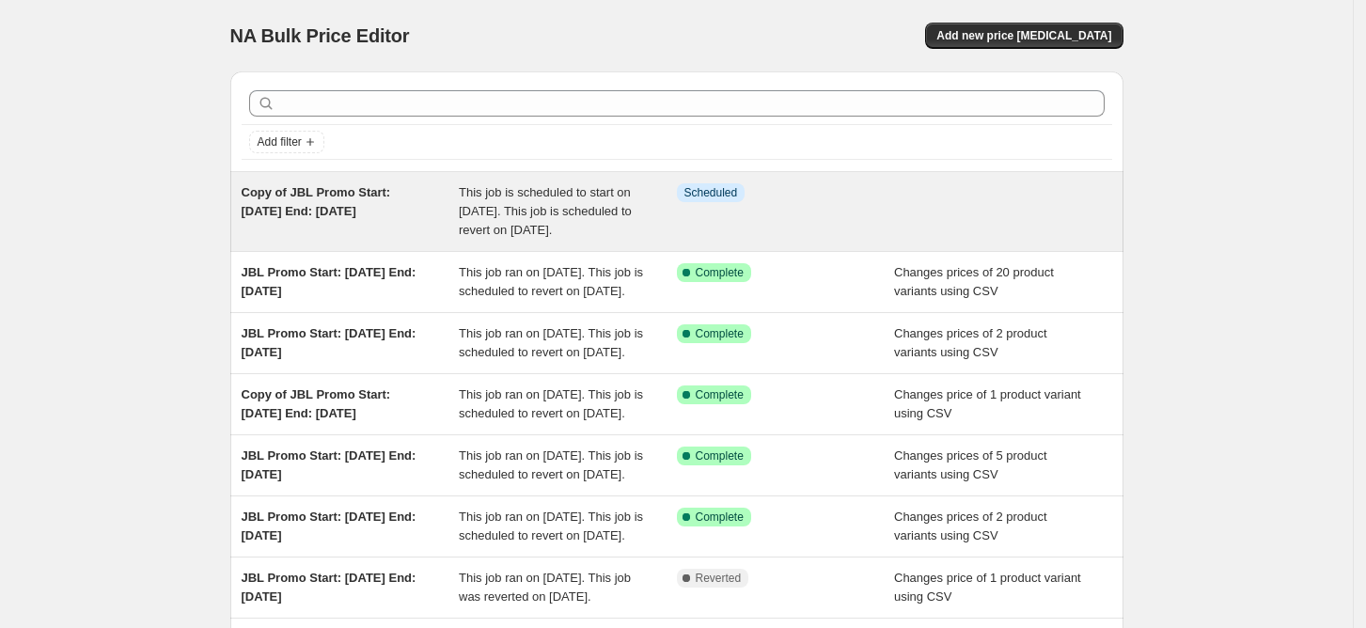
click at [497, 212] on span "This job is scheduled to start on October 19, 2025. This job is scheduled to re…" at bounding box center [545, 211] width 173 height 52
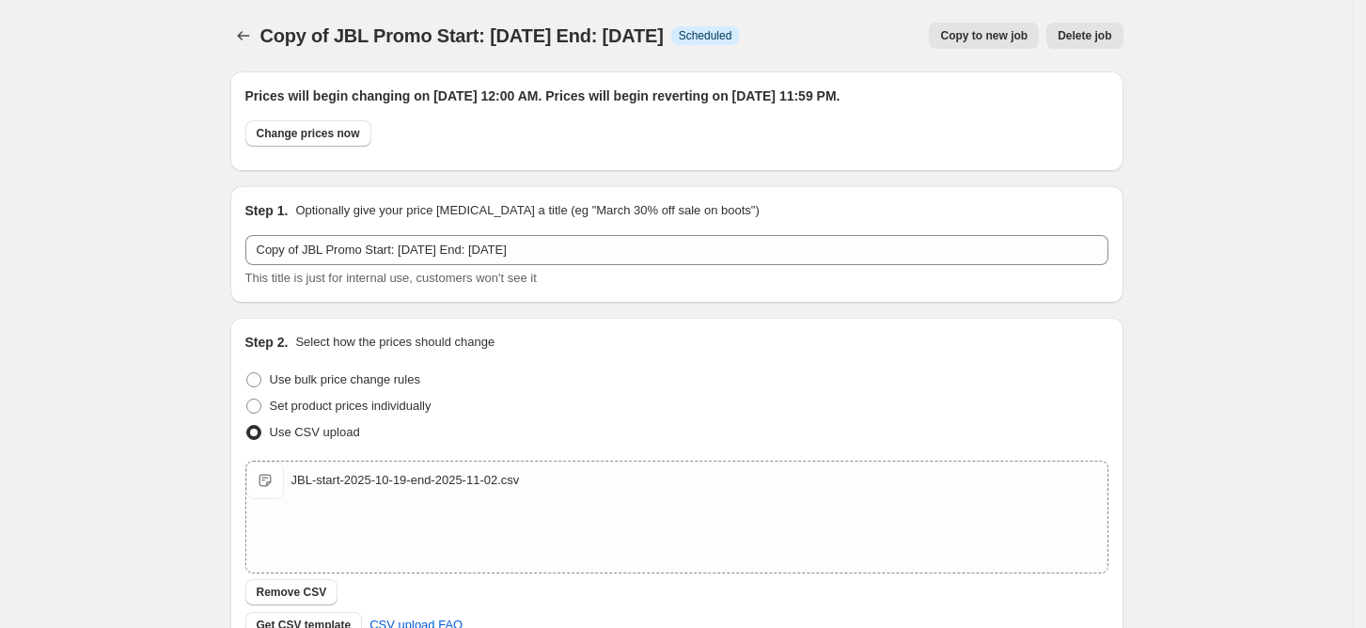
click at [614, 31] on span "Copy of JBL Promo Start: [DATE] End: [DATE]" at bounding box center [461, 35] width 403 height 21
click at [242, 36] on icon "Price change jobs" at bounding box center [243, 35] width 19 height 19
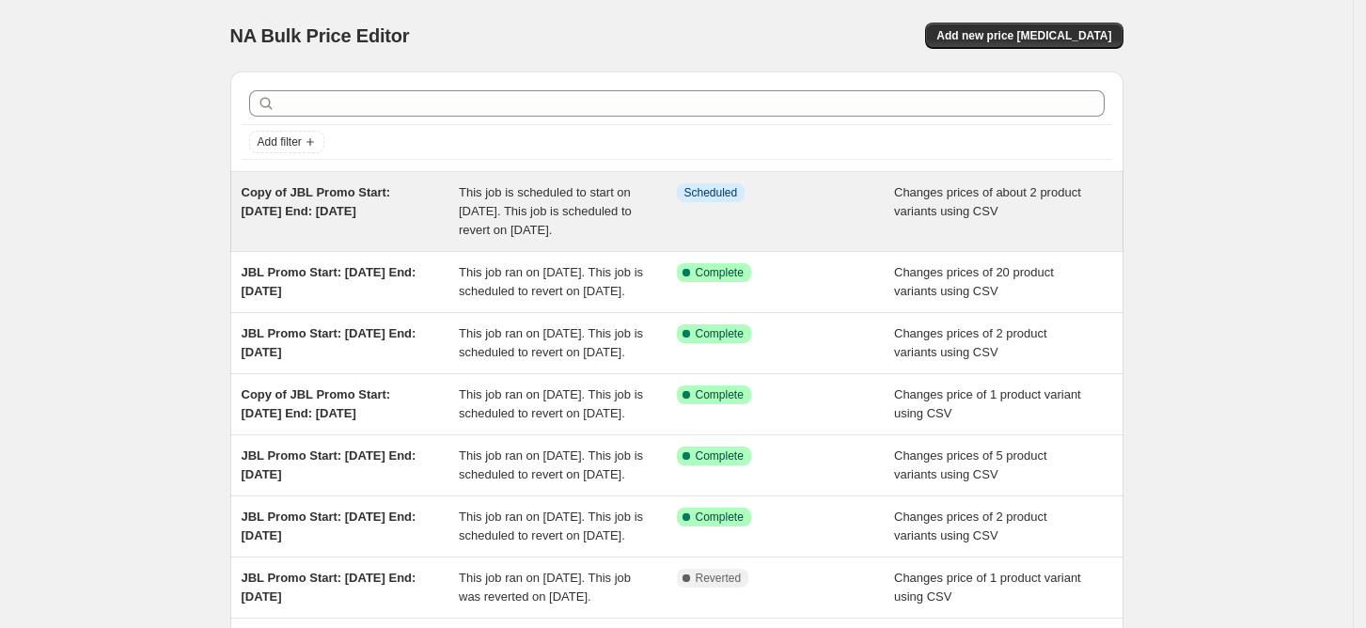
click at [360, 206] on span "Copy of JBL Promo Start: [DATE] End: [DATE]" at bounding box center [316, 201] width 149 height 33
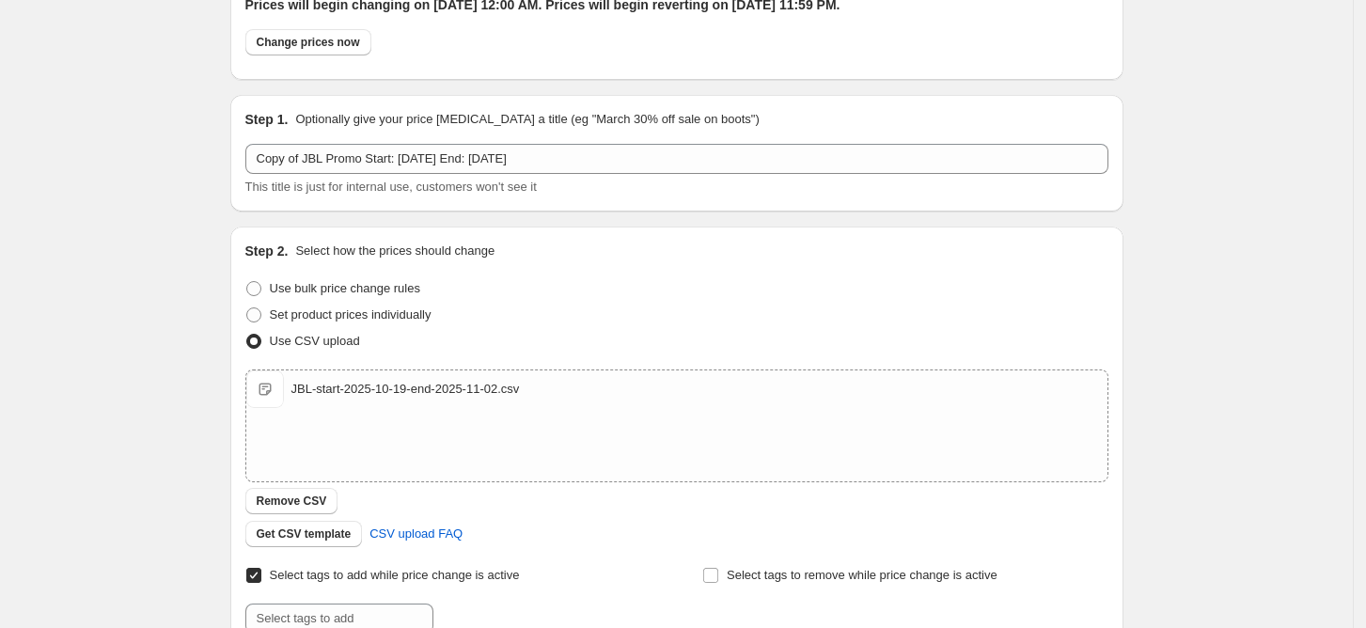
scroll to position [125, 0]
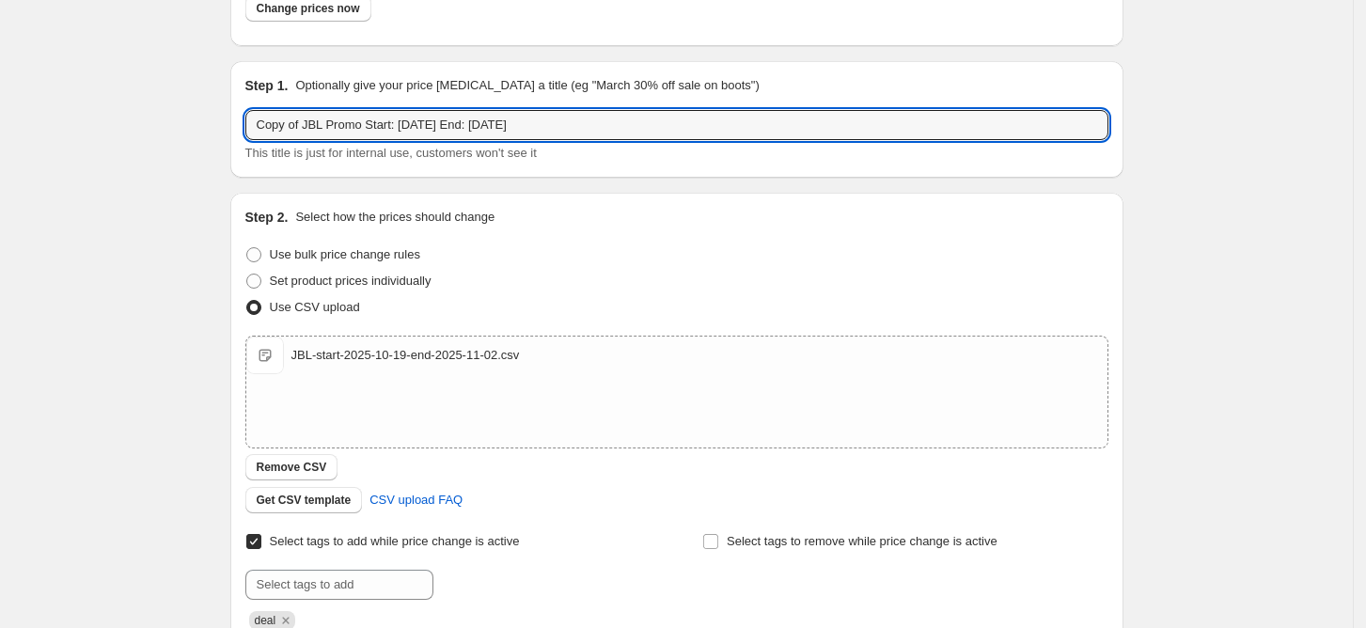
drag, startPoint x: 309, startPoint y: 129, endPoint x: 165, endPoint y: 128, distance: 143.8
click at [166, 128] on div "Copy of JBL Promo Start: 2025-10-19 End: 2025-11-02. This page is ready Copy of…" at bounding box center [676, 596] width 1353 height 1443
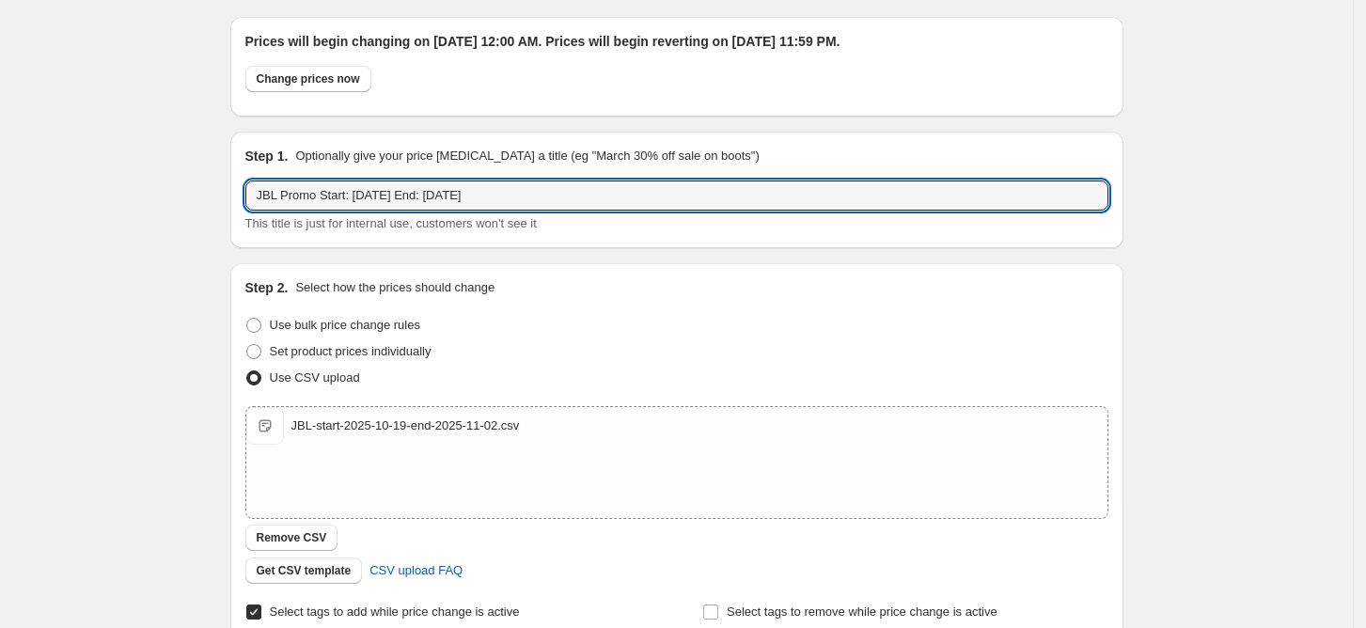
scroll to position [0, 0]
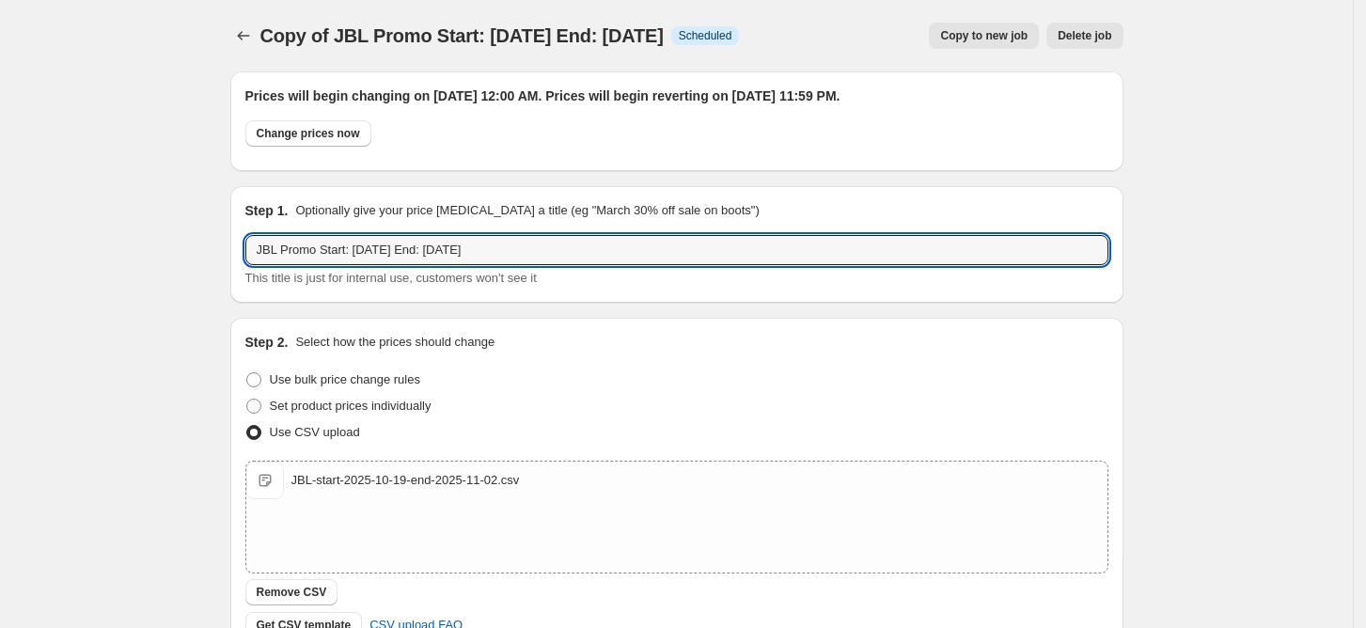
type input "JBL Promo Start: 2025-10-19 End: 2025-11-02"
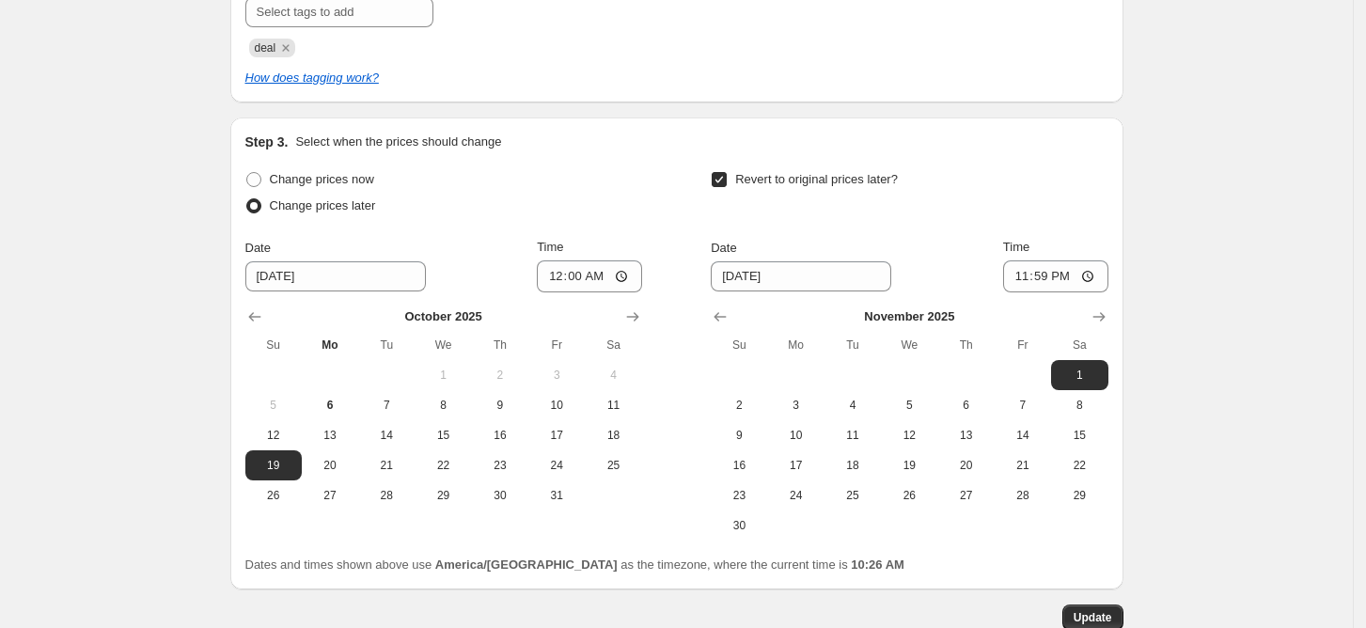
scroll to position [813, 0]
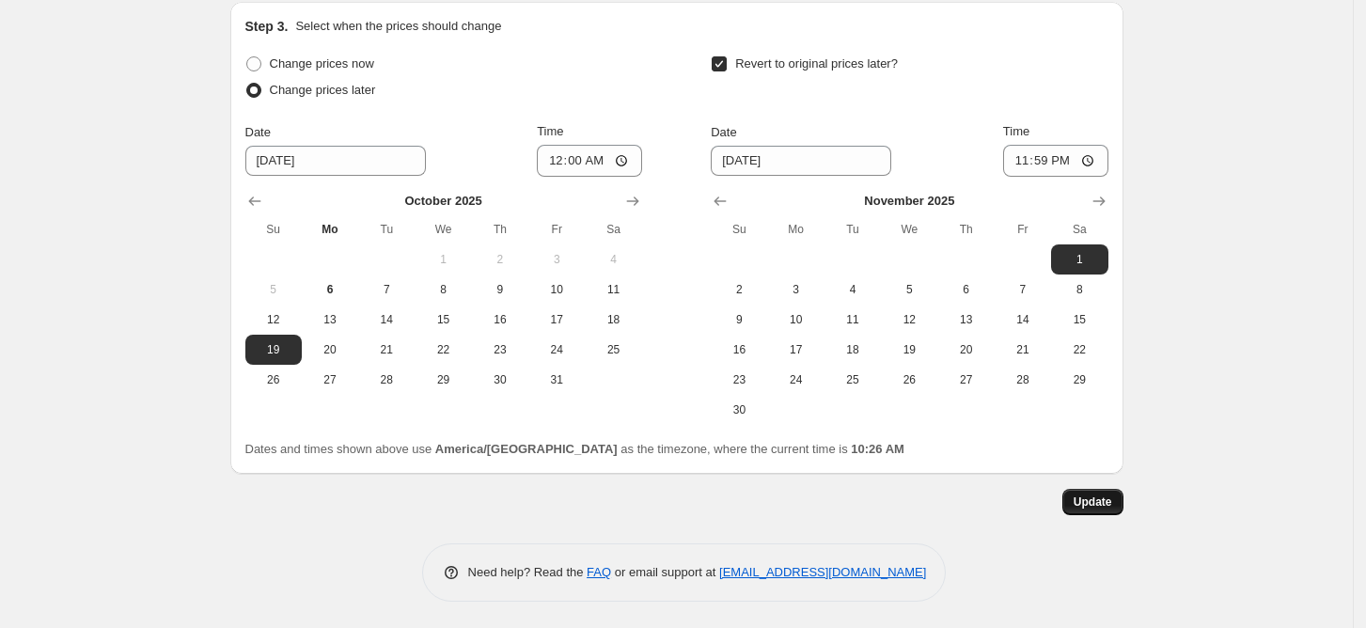
click at [1090, 498] on span "Update" at bounding box center [1093, 502] width 39 height 15
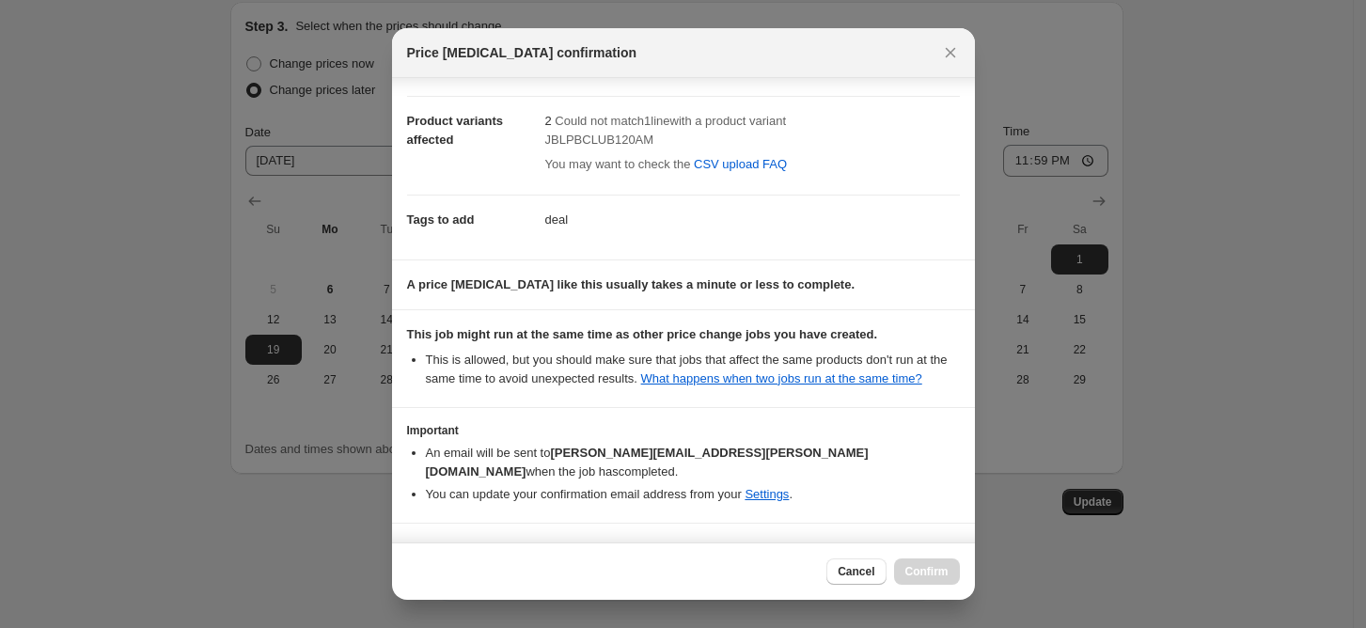
scroll to position [119, 0]
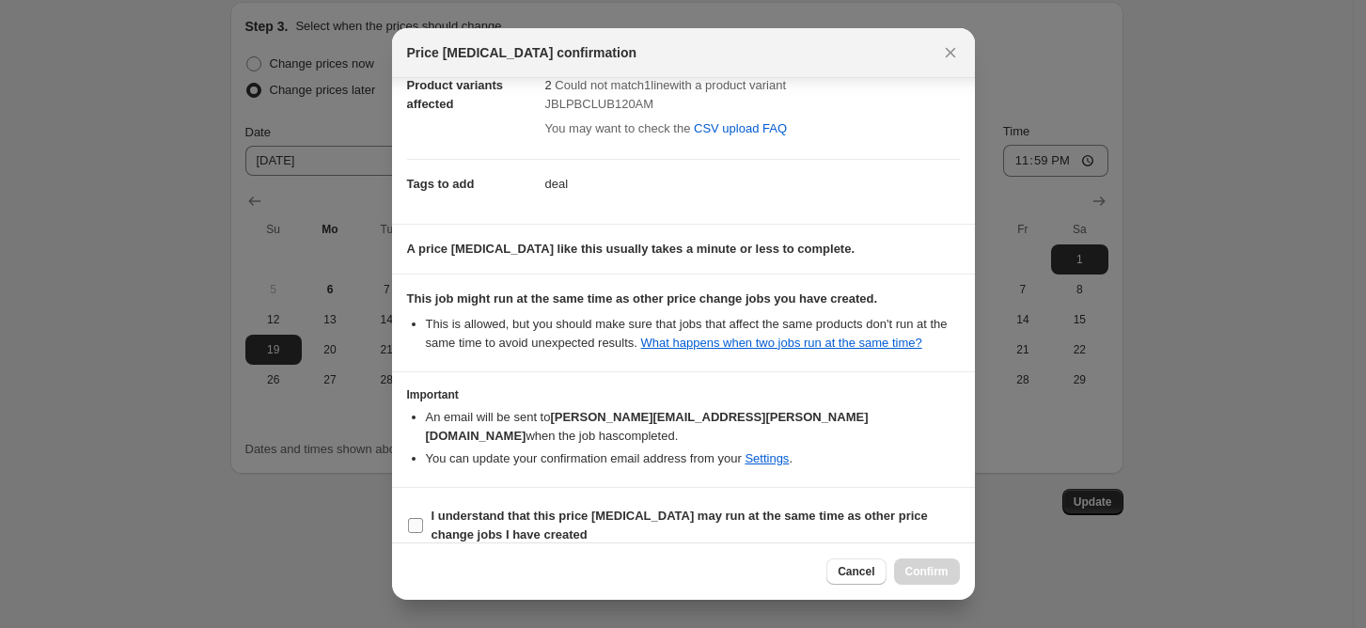
click at [496, 509] on b "I understand that this price change job may run at the same time as other price…" at bounding box center [680, 525] width 496 height 33
click at [423, 518] on input "I understand that this price change job may run at the same time as other price…" at bounding box center [415, 525] width 15 height 15
checkbox input "true"
click at [927, 568] on span "Confirm" at bounding box center [926, 571] width 43 height 15
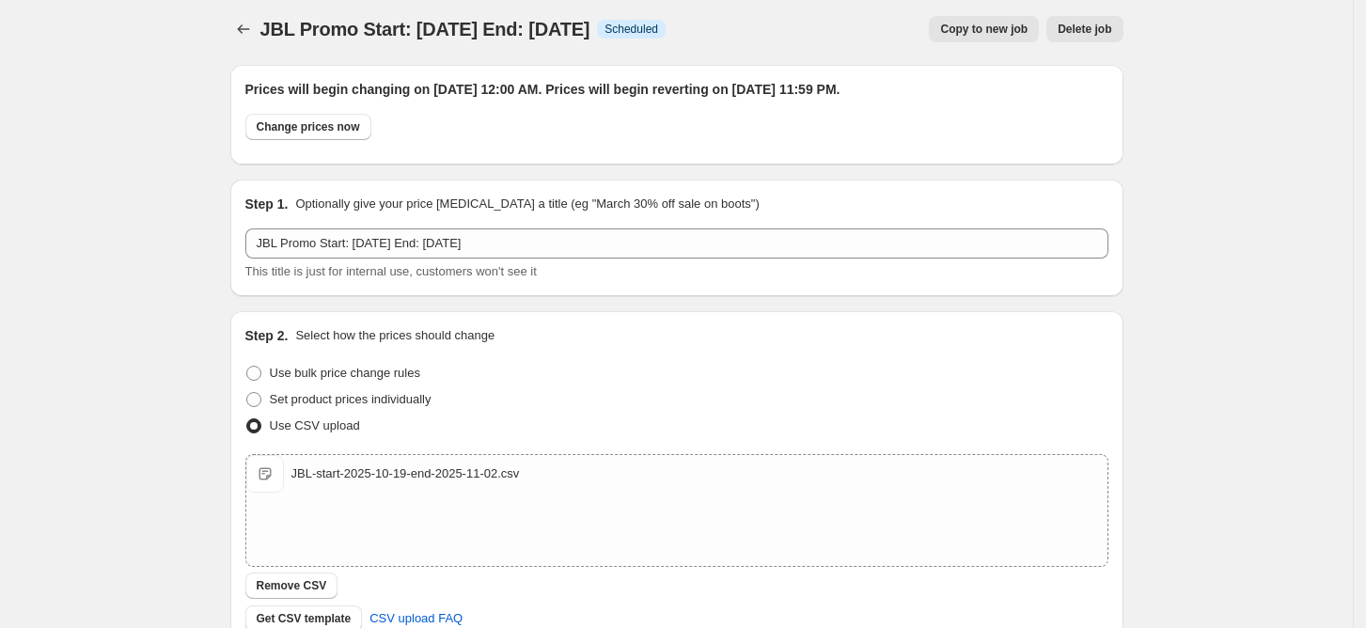
scroll to position [0, 0]
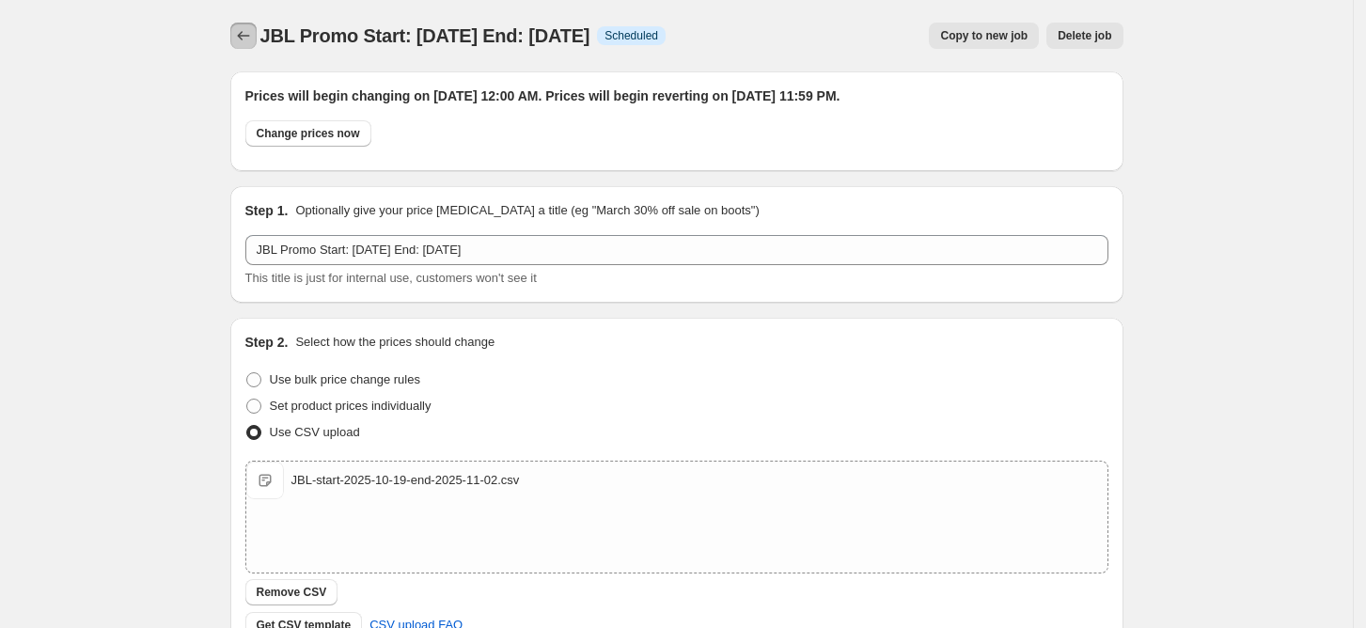
click at [257, 34] on button "Price change jobs" at bounding box center [243, 36] width 26 height 26
